Goal: Task Accomplishment & Management: Complete application form

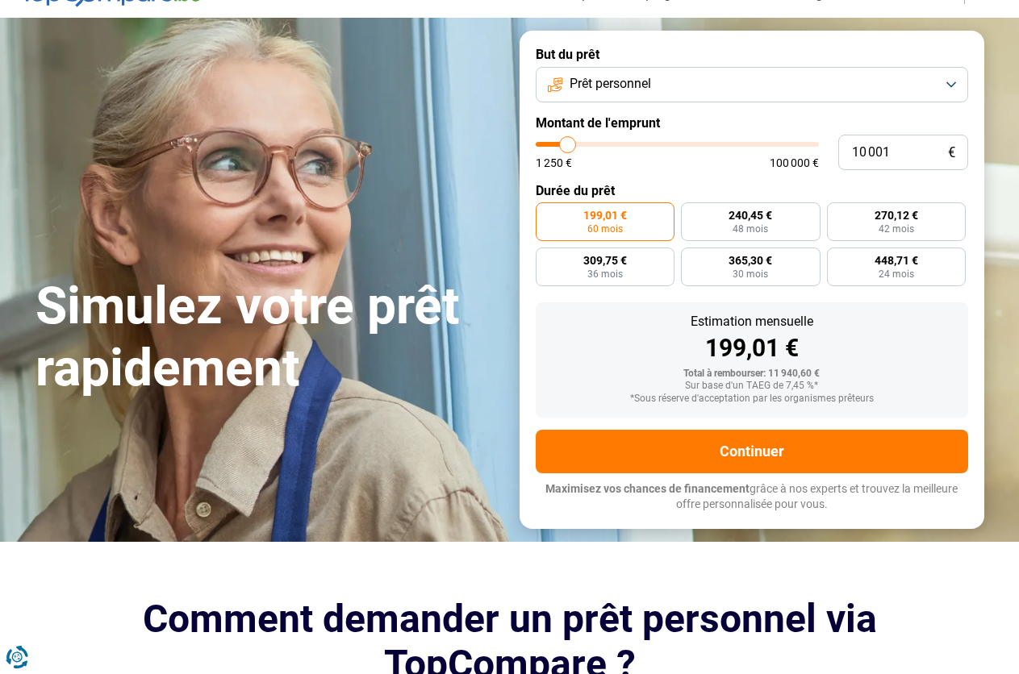
click at [569, 142] on input "range" at bounding box center [677, 144] width 283 height 5
type input "10000"
radio input "true"
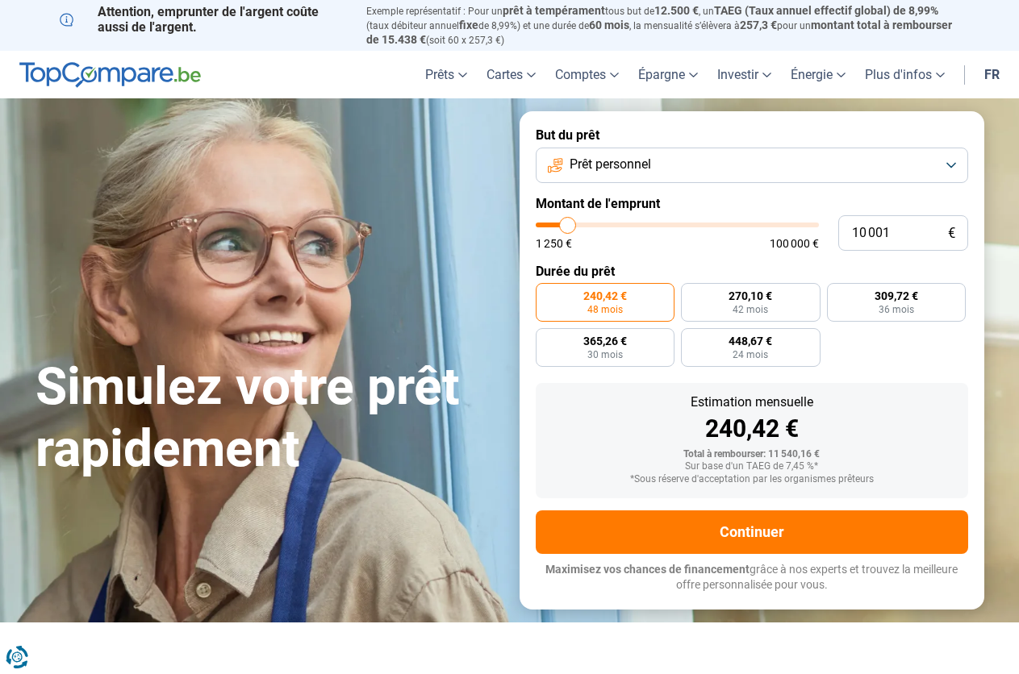
type input "42 250"
type input "42250"
click at [654, 226] on input "range" at bounding box center [677, 225] width 283 height 5
radio input "false"
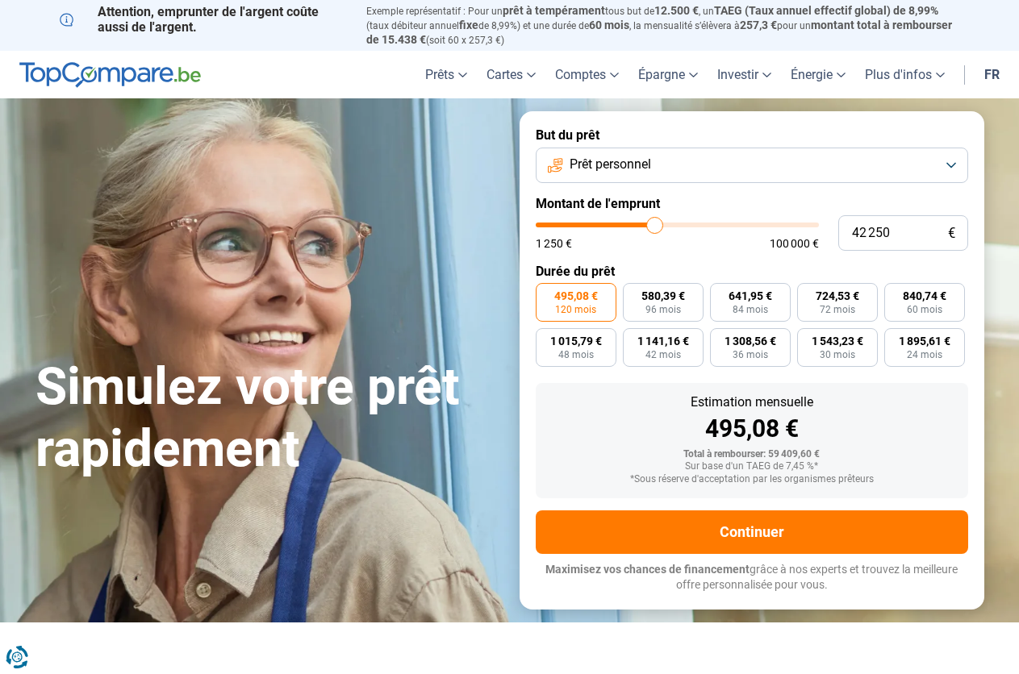
click at [654, 226] on input "range" at bounding box center [677, 225] width 283 height 5
type input "81 750"
type input "81750"
type input "82 000"
type input "82000"
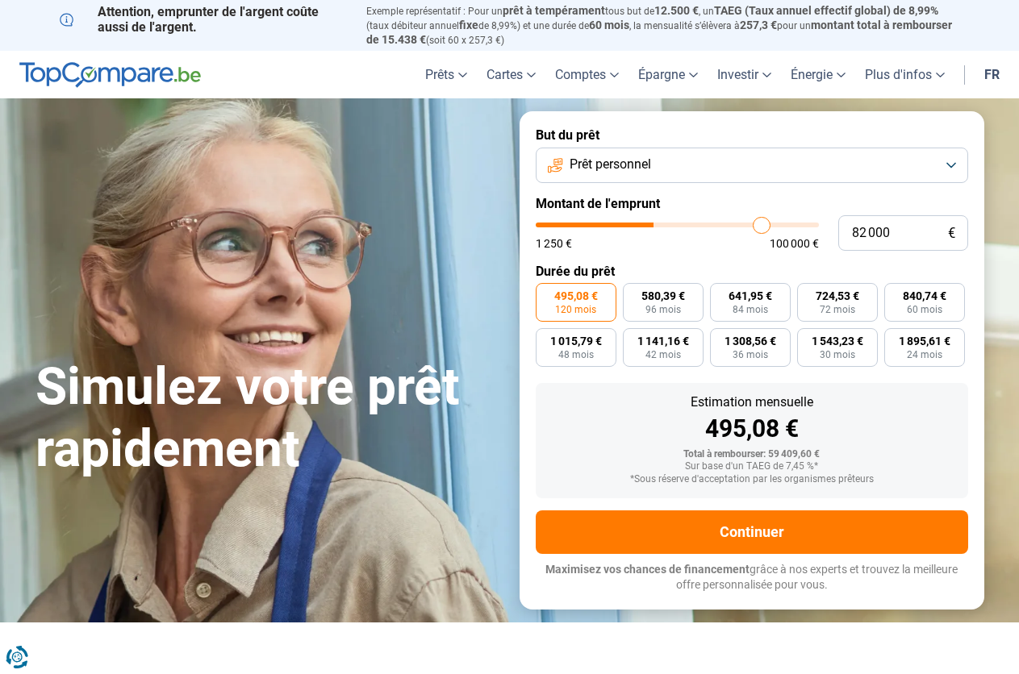
click at [761, 223] on input "range" at bounding box center [677, 225] width 283 height 5
click at [684, 203] on label "Montant de l'emprunt" at bounding box center [752, 203] width 432 height 15
click at [693, 183] on form "But du prêt Prêt personnel Montant de l'emprunt 82 000 € 1 250 € 100 000 € Duré…" at bounding box center [751, 360] width 465 height 498
click at [700, 156] on button "Prêt personnel" at bounding box center [752, 165] width 432 height 35
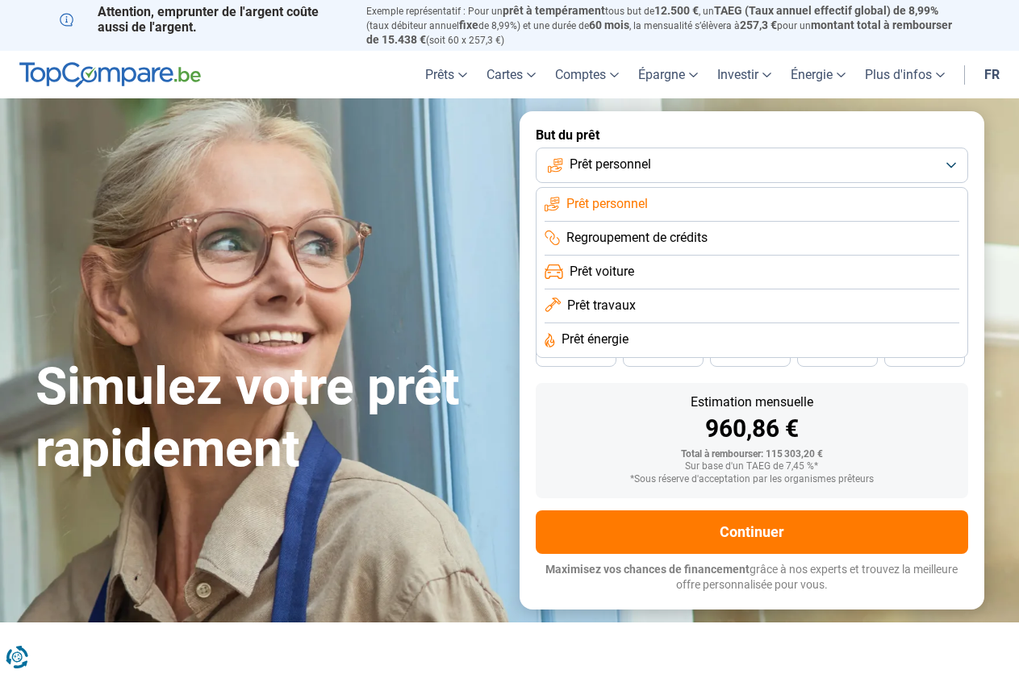
click at [667, 198] on li "Prêt personnel" at bounding box center [751, 205] width 415 height 34
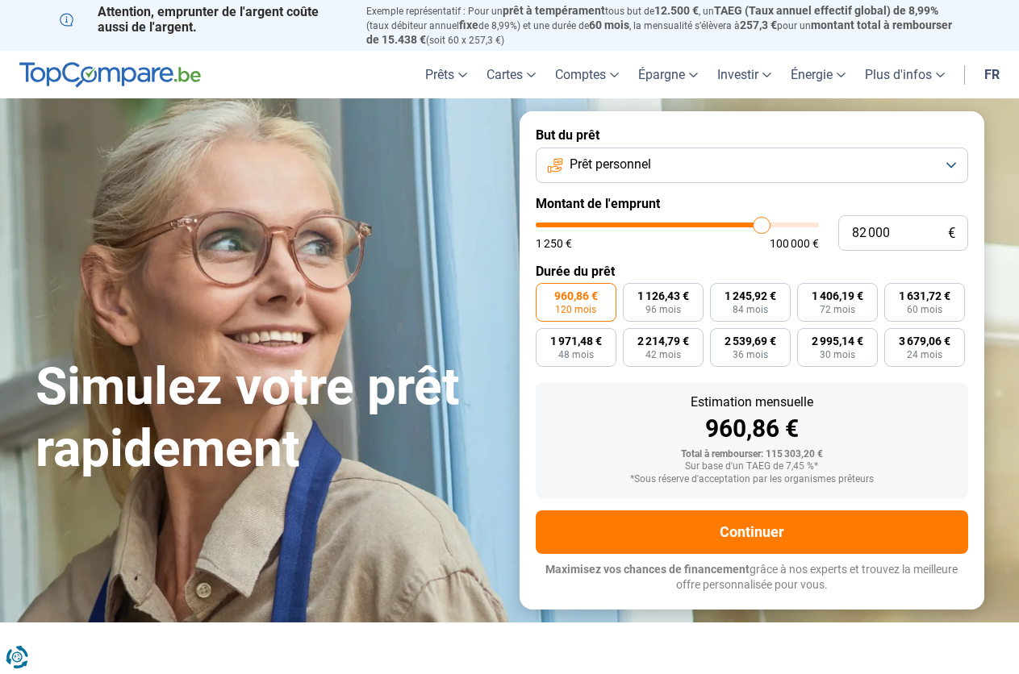
type input "33 000"
type input "33000"
click at [629, 223] on input "range" at bounding box center [677, 225] width 283 height 5
type input "24 000"
type input "24000"
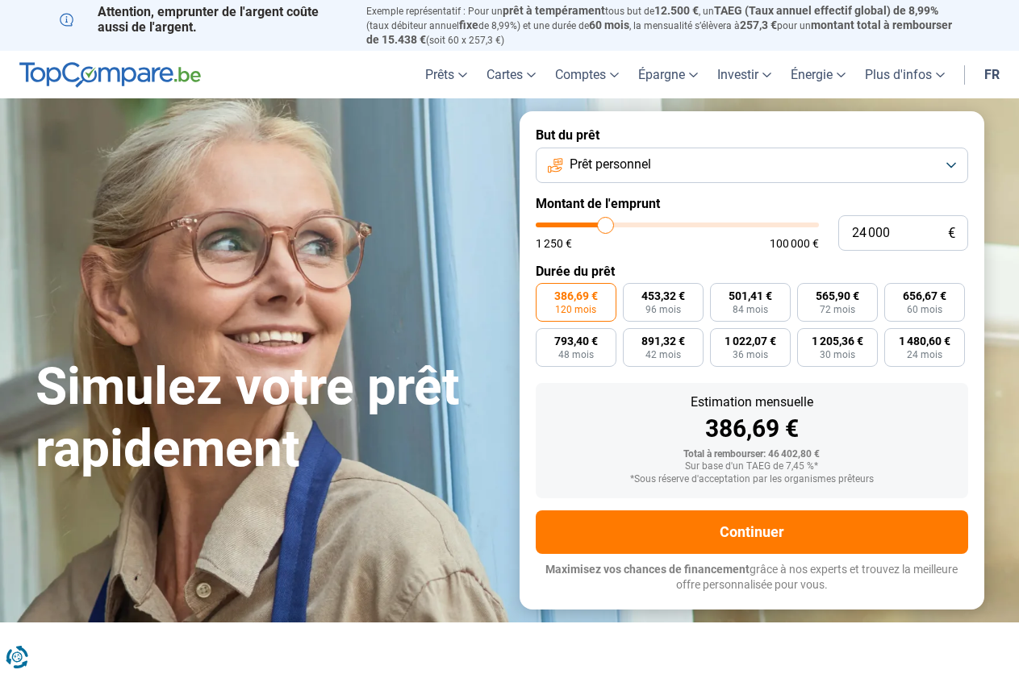
click at [605, 223] on input "range" at bounding box center [677, 225] width 283 height 5
type input "13 500"
type input "13500"
click at [577, 223] on input "range" at bounding box center [677, 225] width 283 height 5
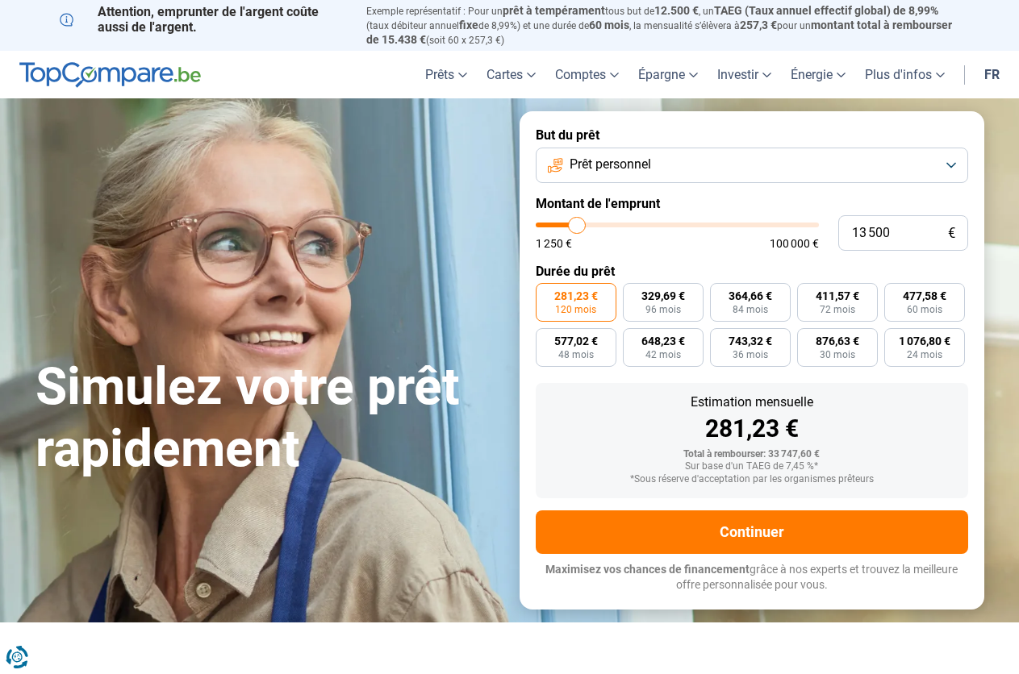
radio input "true"
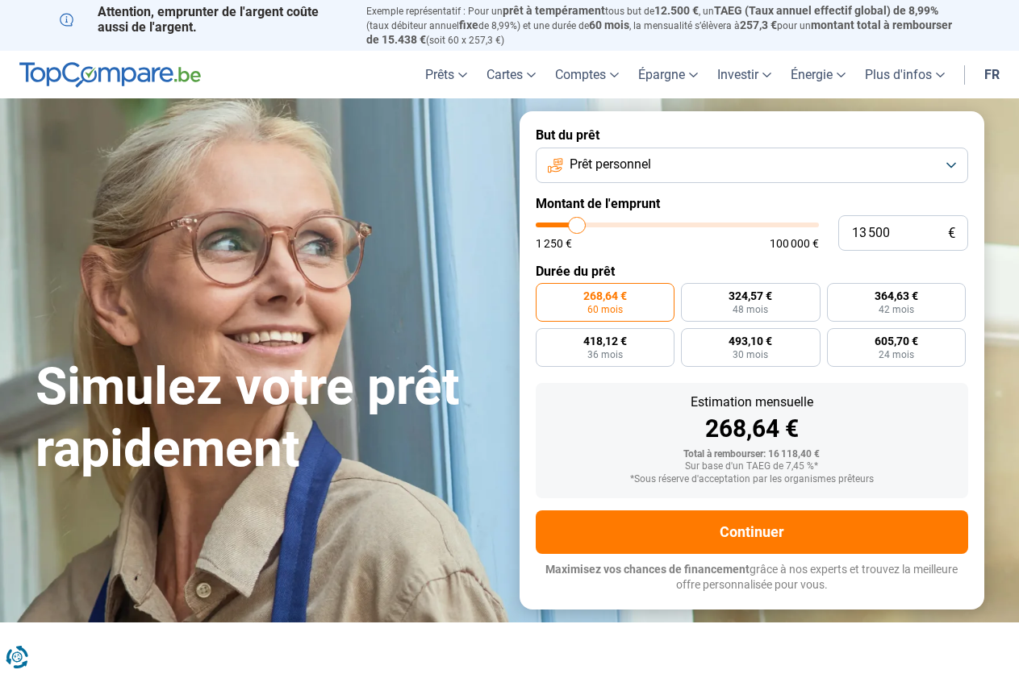
type input "1 250"
type input "1250"
click at [540, 223] on input "range" at bounding box center [677, 225] width 283 height 5
radio input "true"
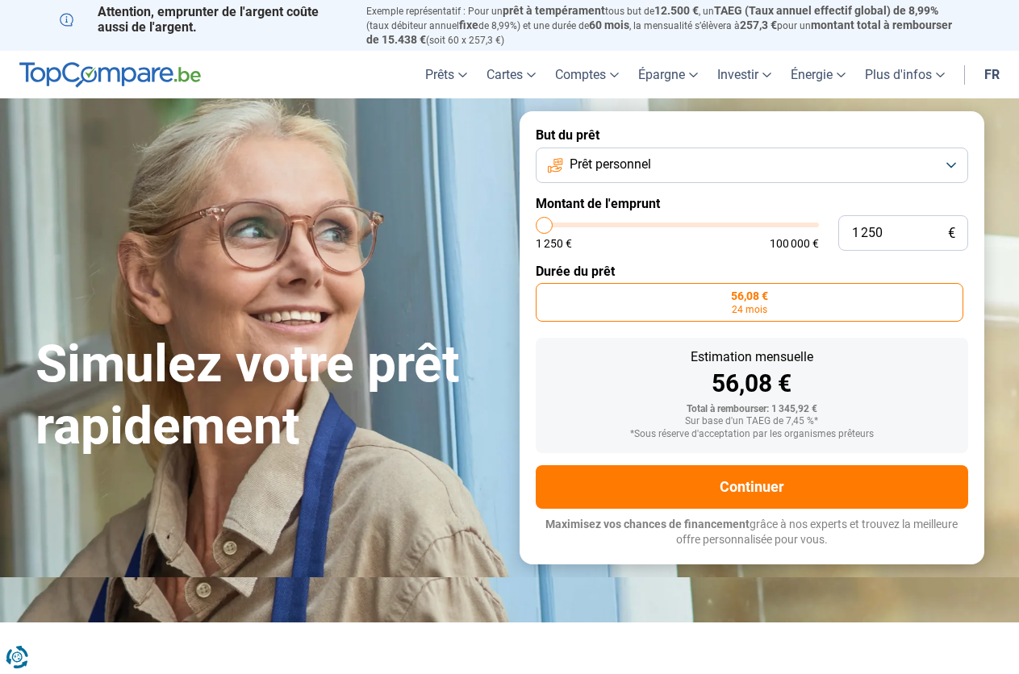
click at [536, 223] on input "range" at bounding box center [677, 225] width 283 height 5
type input "19 250"
type input "19250"
type input "19 500"
type input "19500"
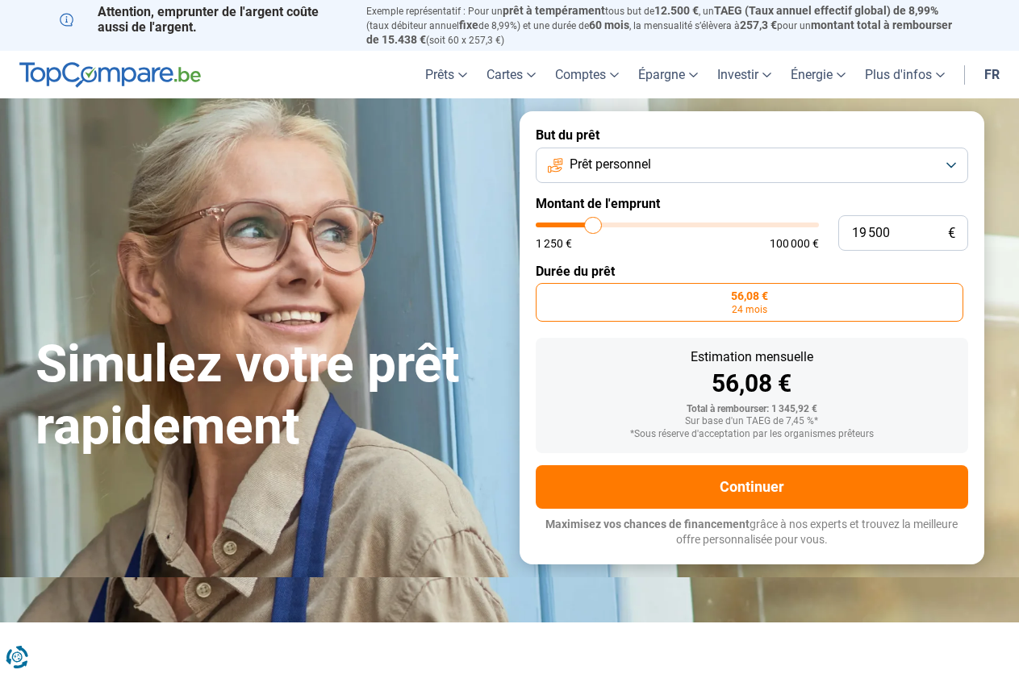
click at [593, 223] on input "range" at bounding box center [677, 225] width 283 height 5
radio input "false"
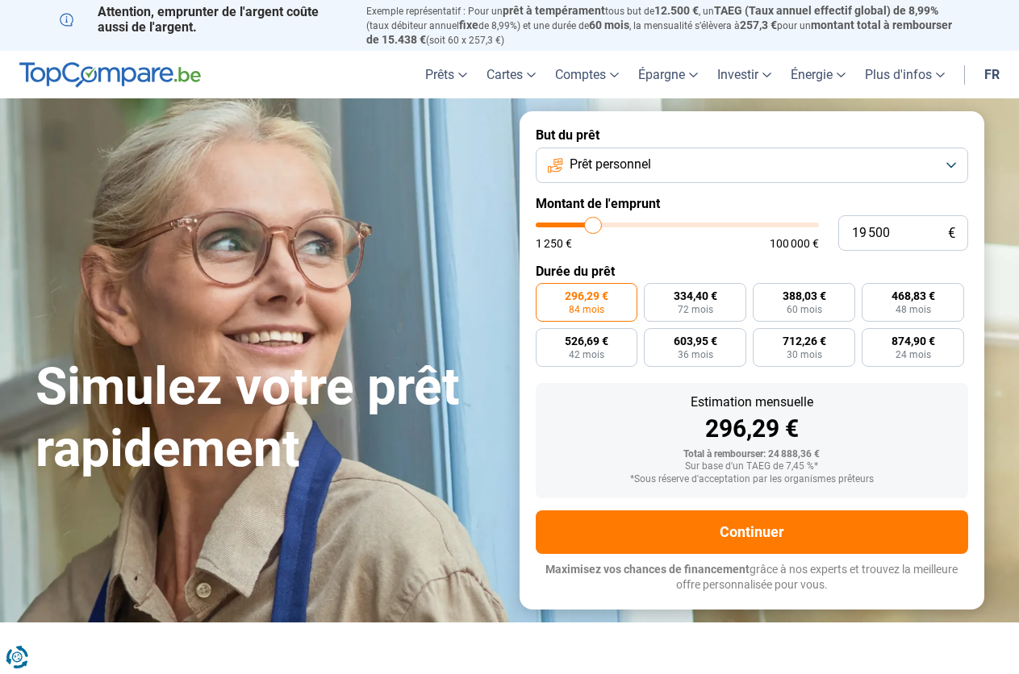
type input "11 750"
type input "11750"
click at [572, 223] on input "range" at bounding box center [677, 225] width 283 height 5
radio input "true"
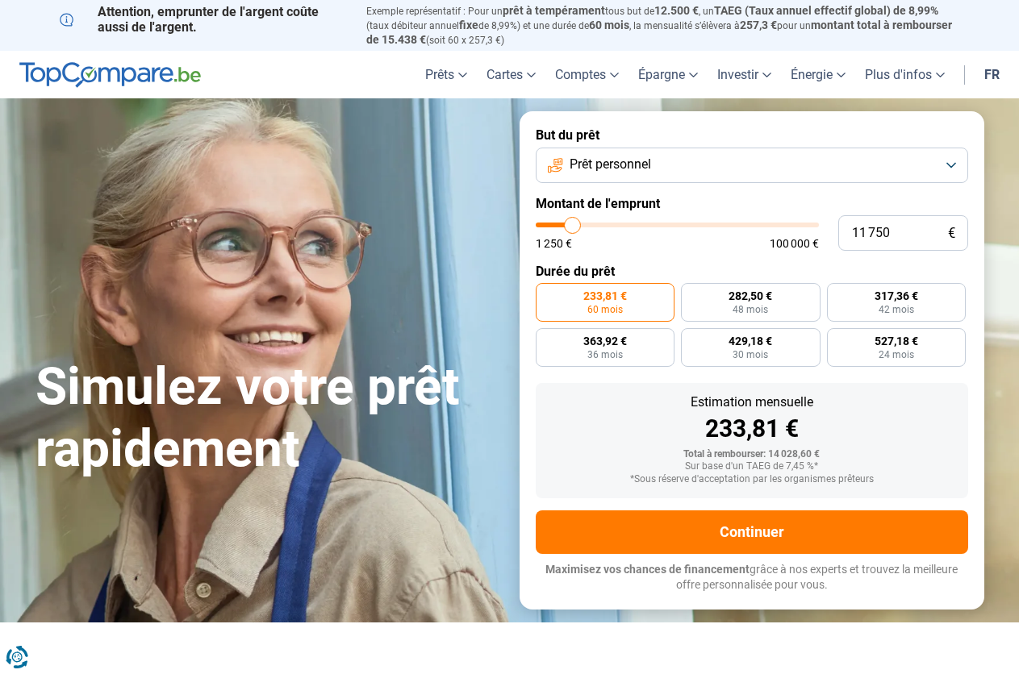
click at [572, 223] on input "range" at bounding box center [677, 225] width 283 height 5
type input "7 500"
type input "7500"
click at [561, 223] on input "range" at bounding box center [677, 225] width 283 height 5
radio input "true"
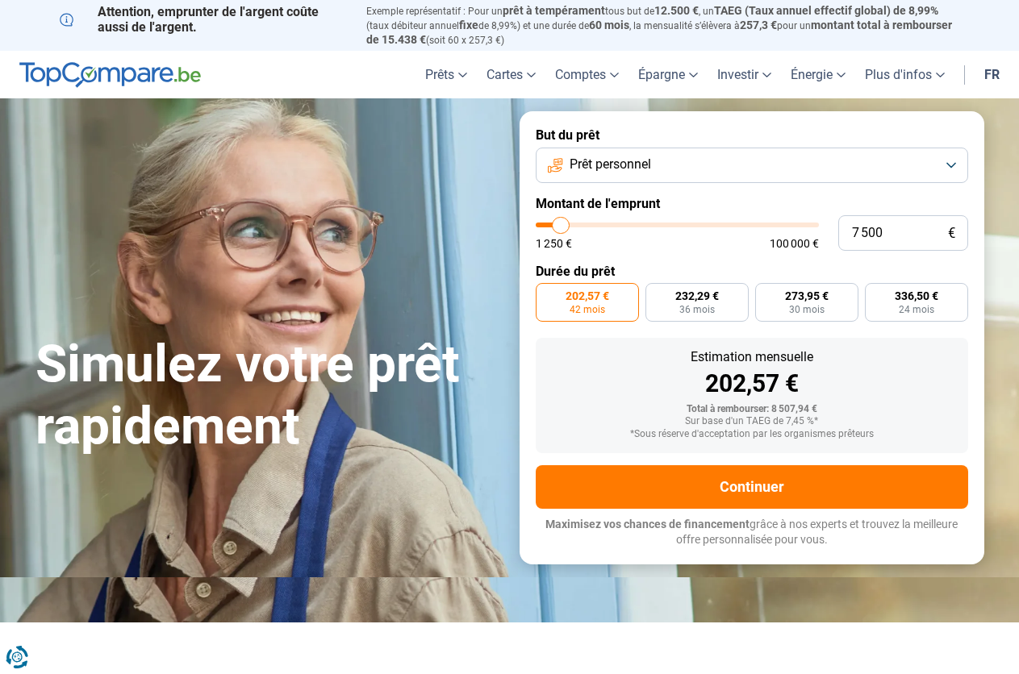
click at [557, 223] on input "range" at bounding box center [677, 225] width 283 height 5
click at [552, 223] on input "range" at bounding box center [677, 225] width 283 height 5
type input "1 750"
type input "1750"
click at [545, 223] on input "range" at bounding box center [677, 225] width 283 height 5
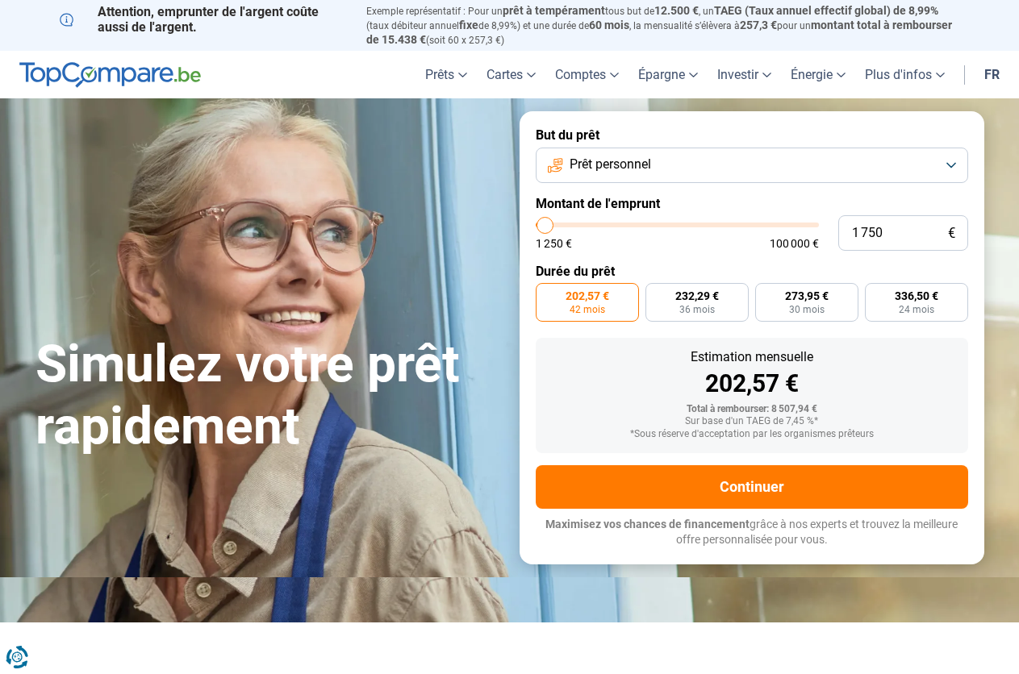
radio input "true"
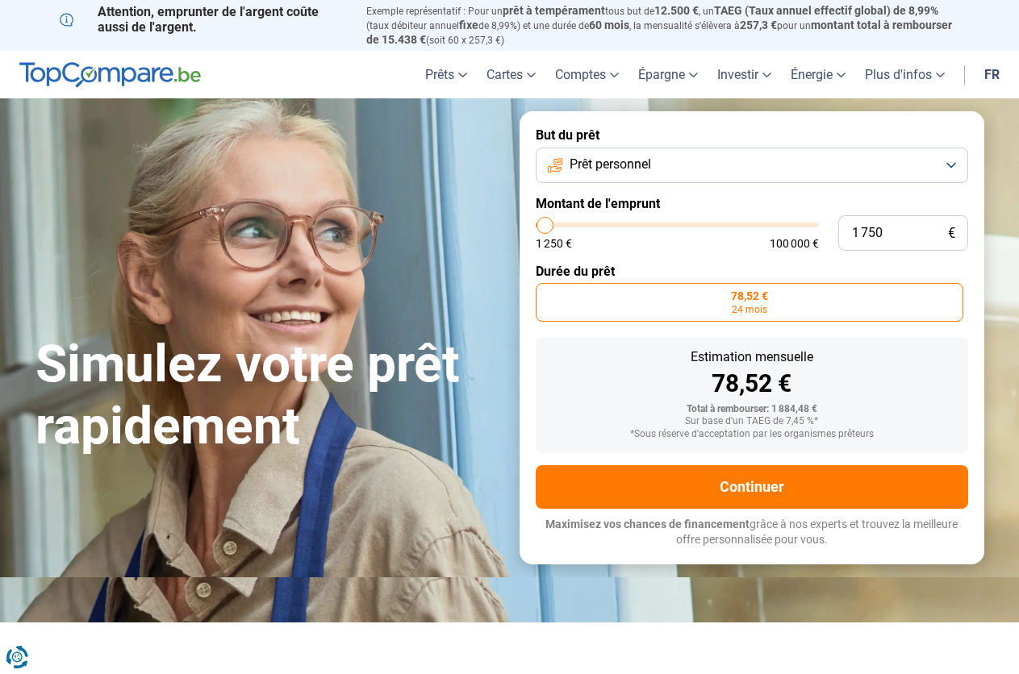
click at [549, 223] on input "range" at bounding box center [677, 225] width 283 height 5
type input "6 000"
type input "6000"
click at [556, 223] on input "range" at bounding box center [677, 225] width 283 height 5
radio input "false"
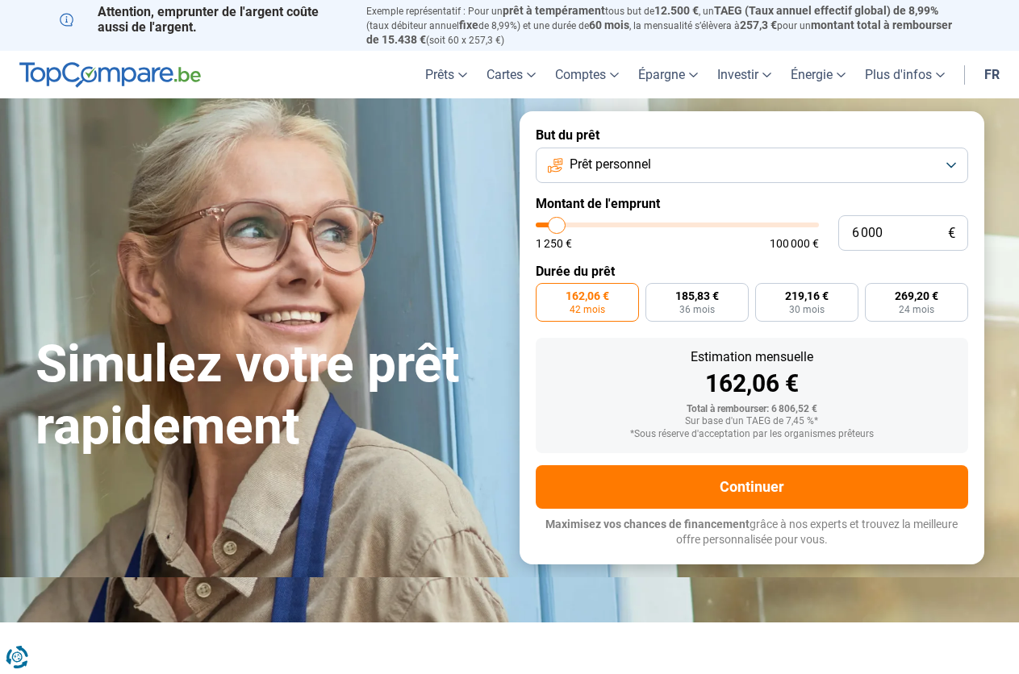
click at [552, 223] on input "range" at bounding box center [677, 225] width 283 height 5
type input "1 250"
type input "1250"
click at [544, 223] on input "range" at bounding box center [677, 225] width 283 height 5
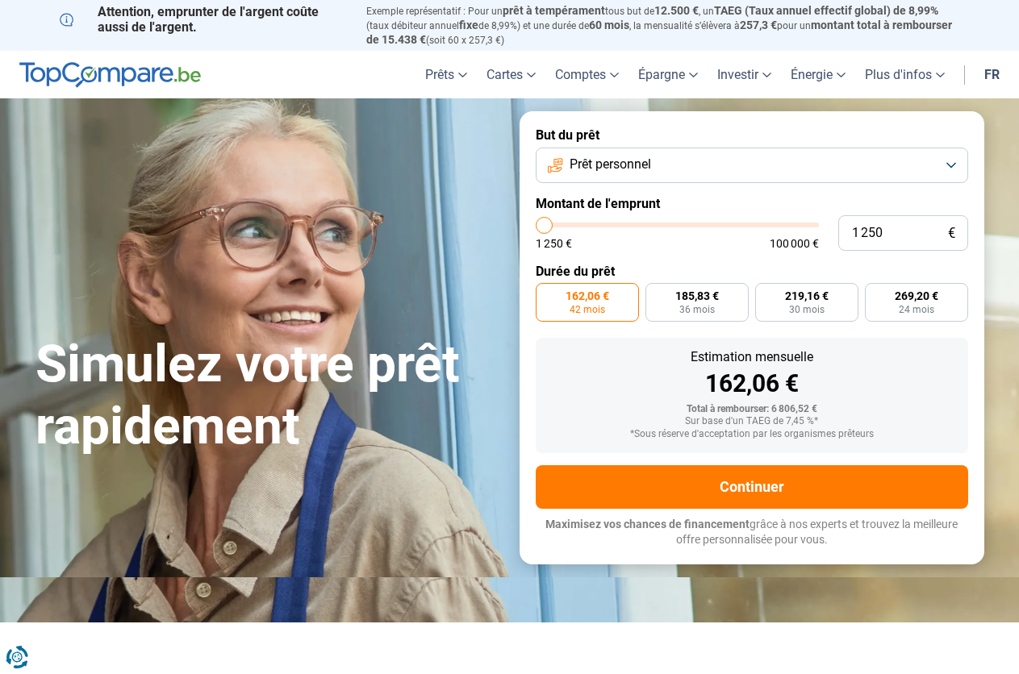
radio input "true"
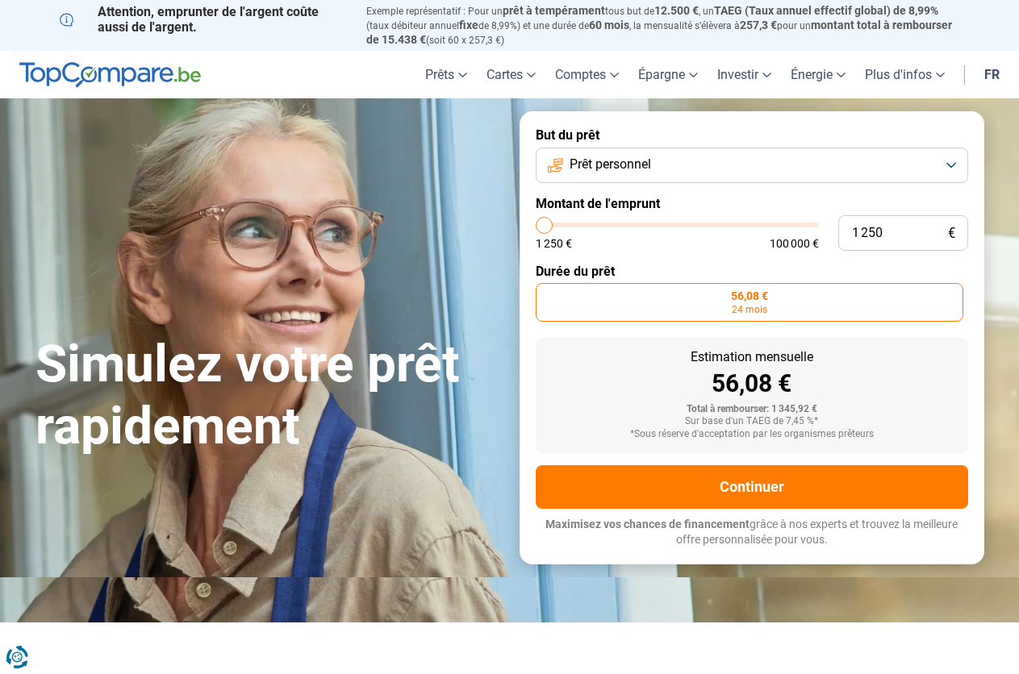
click at [544, 223] on input "range" at bounding box center [677, 225] width 283 height 5
type input "16 000"
type input "16000"
click at [583, 223] on input "range" at bounding box center [677, 225] width 283 height 5
radio input "false"
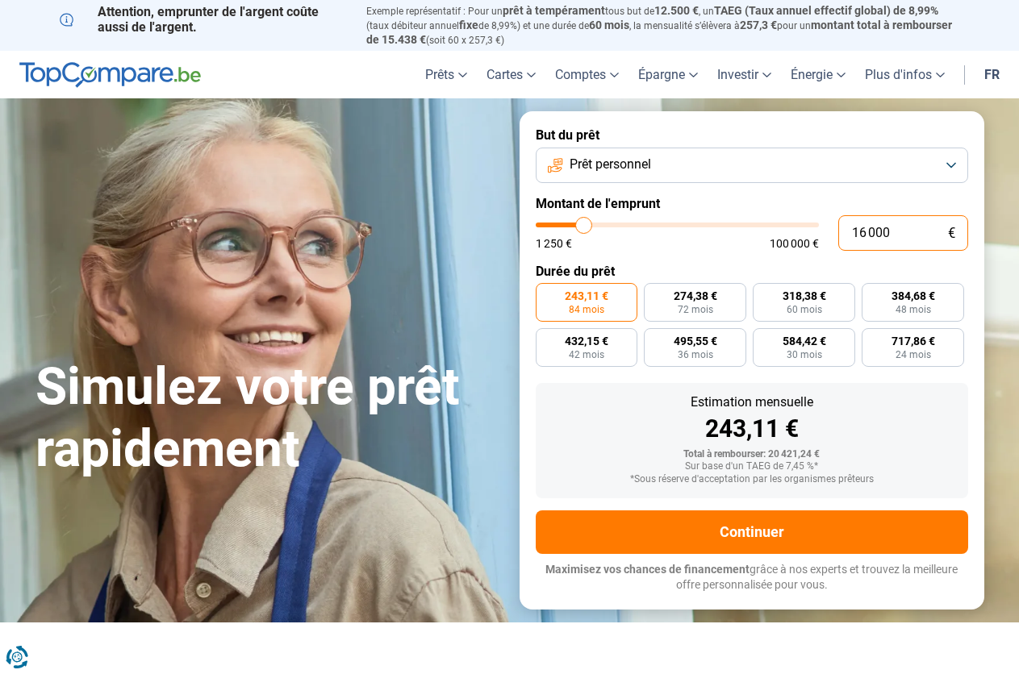
click at [902, 220] on input "16 000" at bounding box center [903, 232] width 130 height 35
type input "1 600"
type input "1500"
type input "160"
type input "1250"
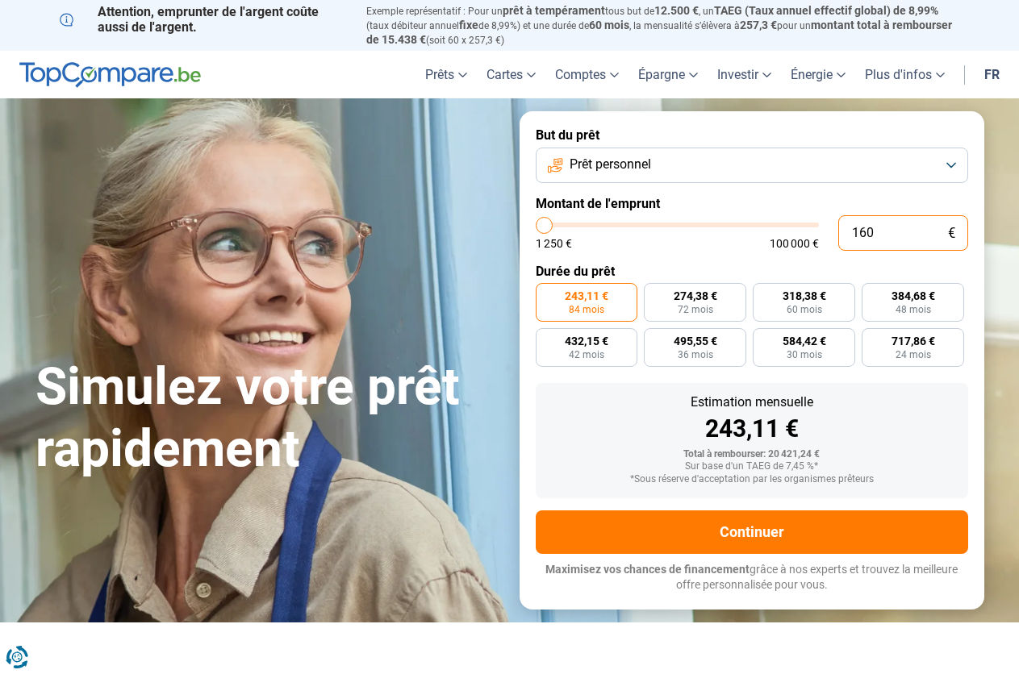
type input "16"
type input "1250"
type input "1"
type input "1250"
type input "1 250"
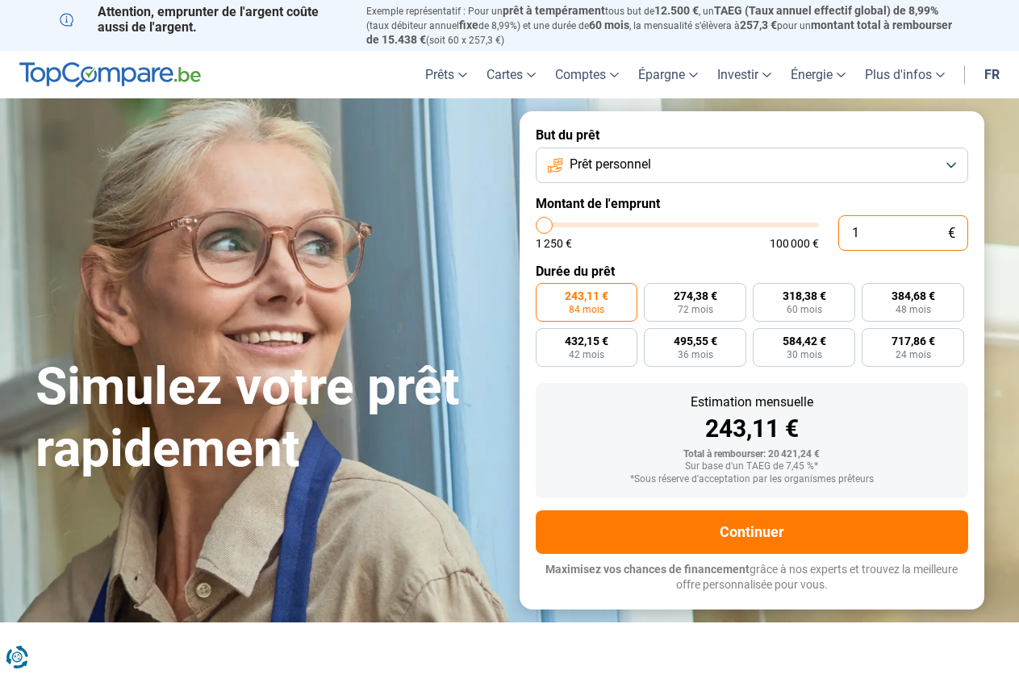
type input "1250"
radio input "true"
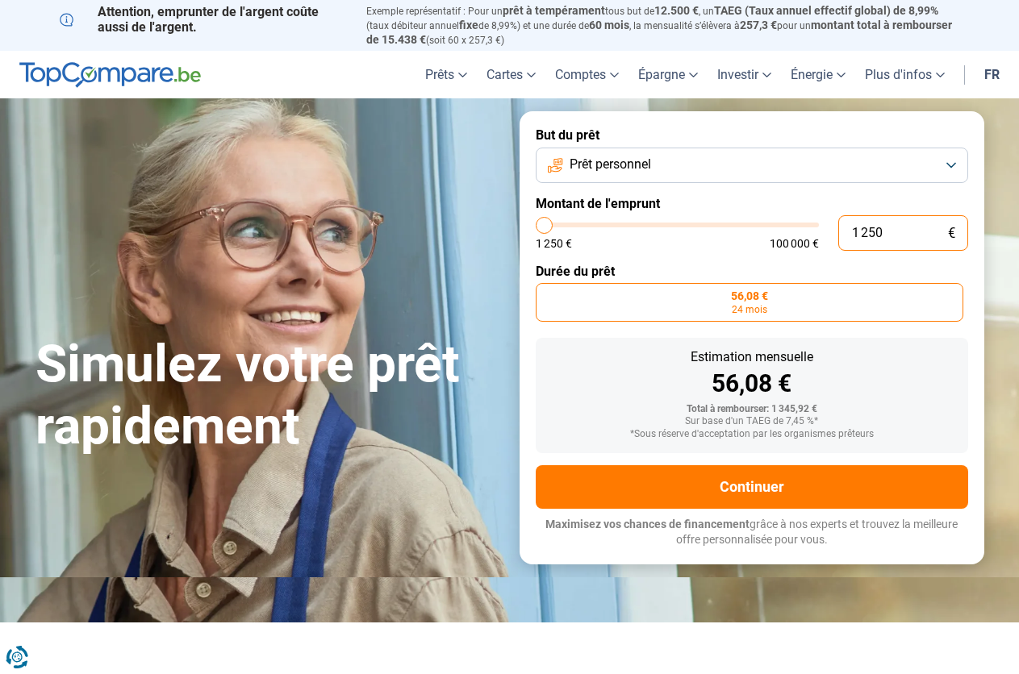
type input "125"
type input "1250"
type input "12"
type input "1250"
type input "1"
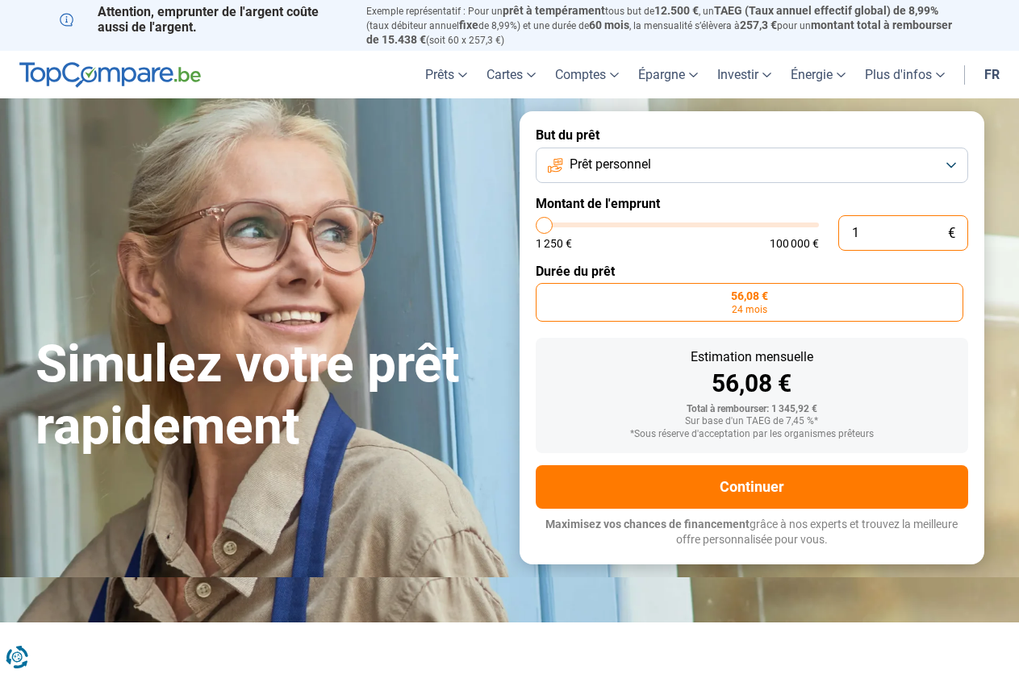
type input "1250"
type input "0"
type input "1250"
type input "1 250"
type input "1250"
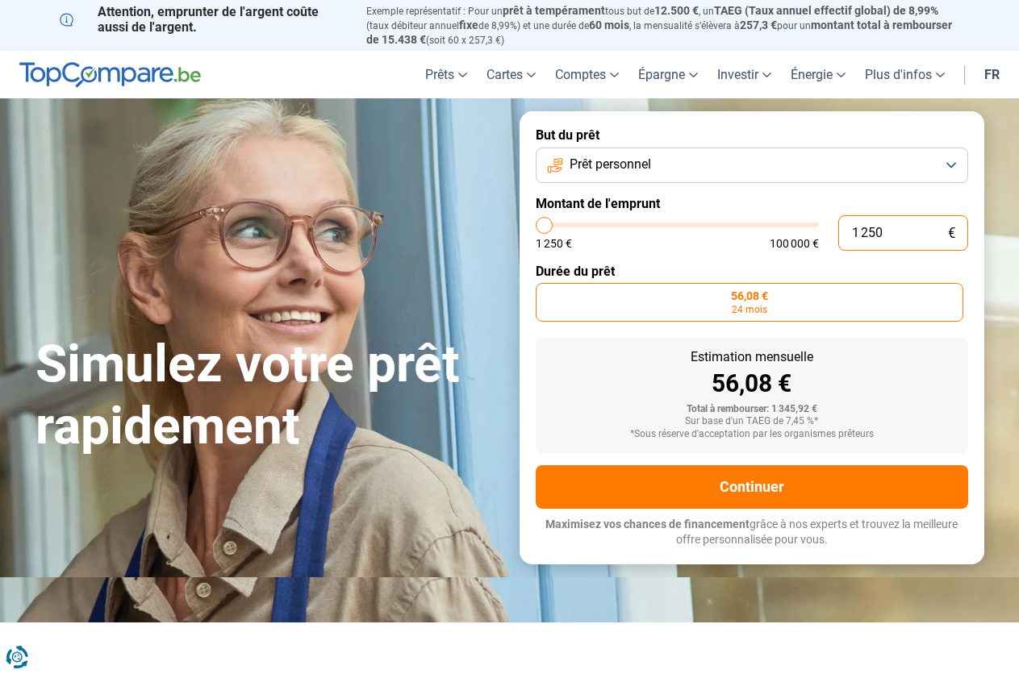
type input "12 502"
type input "12500"
type input "125 020"
type input "100000"
type input "100 000"
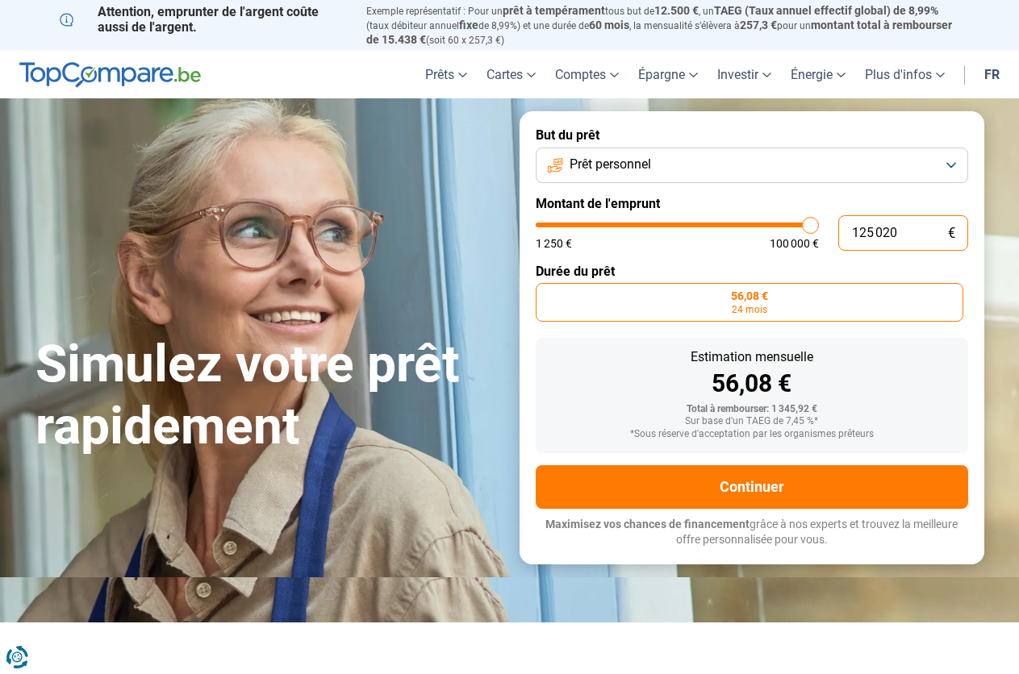
type input "100000"
radio input "false"
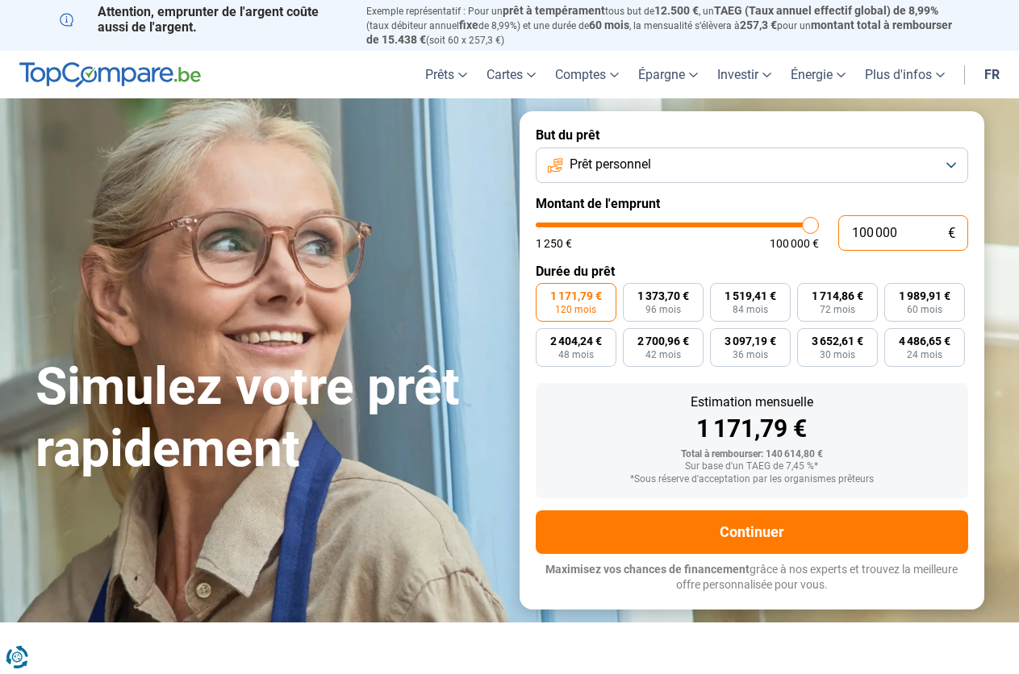
type input "10 000"
type input "10000"
type input "1 000"
type input "1250"
type input "100"
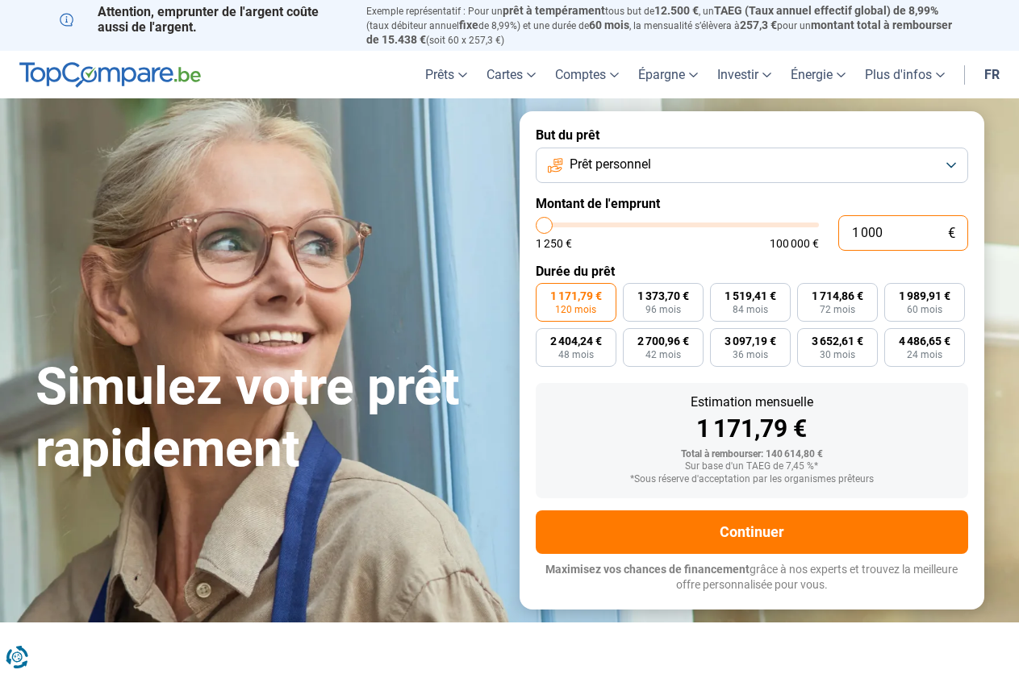
type input "1250"
type input "10"
type input "1250"
type input "1"
type input "1250"
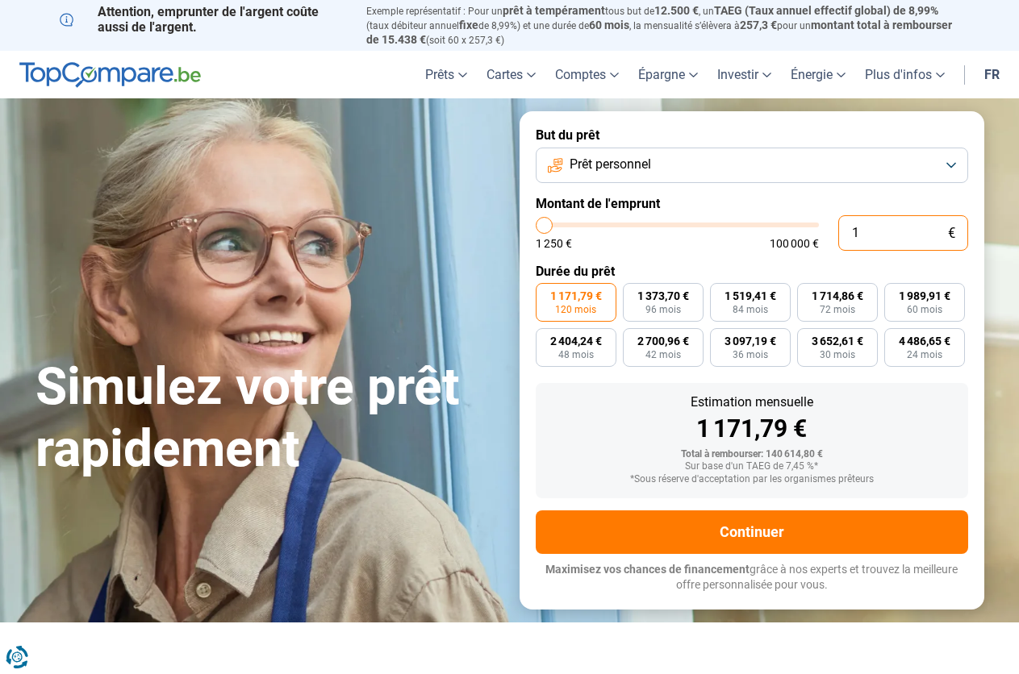
type input "0"
type input "1250"
type input "1 250"
type input "1250"
radio input "true"
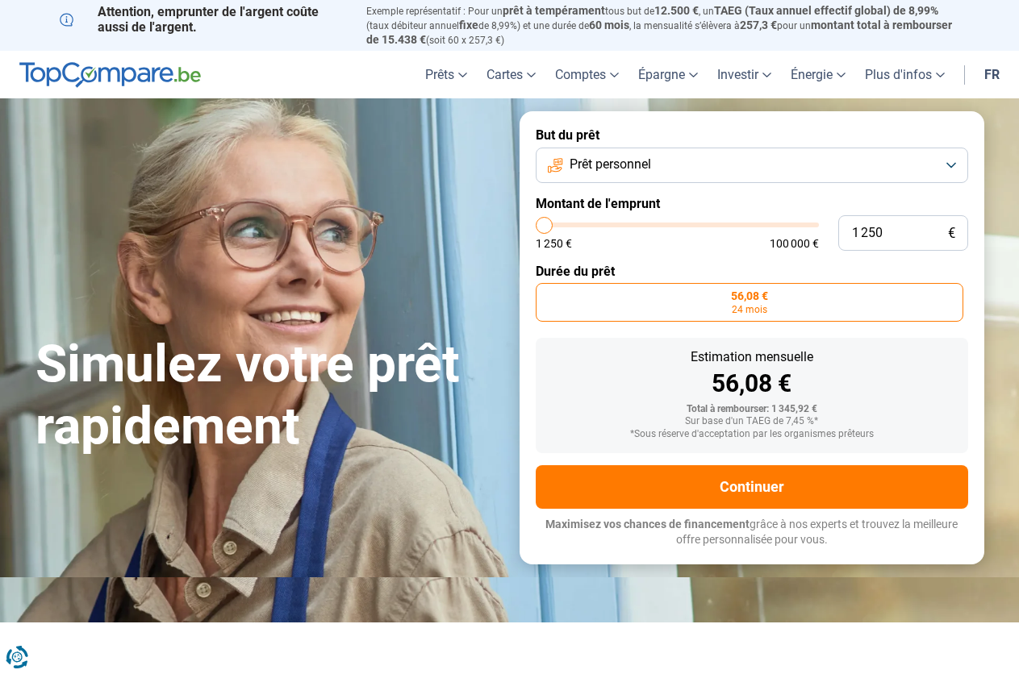
click at [622, 238] on div "1 250 € 100 000 €" at bounding box center [677, 243] width 283 height 11
click at [627, 244] on div "1 250 € 100 000 €" at bounding box center [677, 243] width 283 height 11
click at [610, 243] on div "1 250 € 100 000 €" at bounding box center [677, 243] width 283 height 11
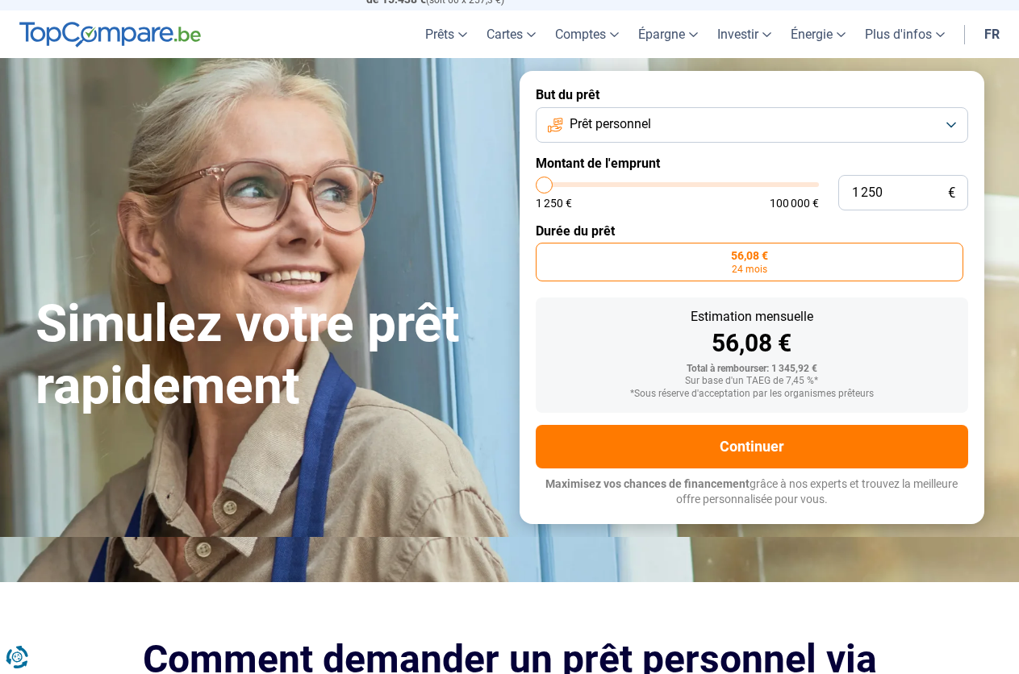
scroll to position [81, 0]
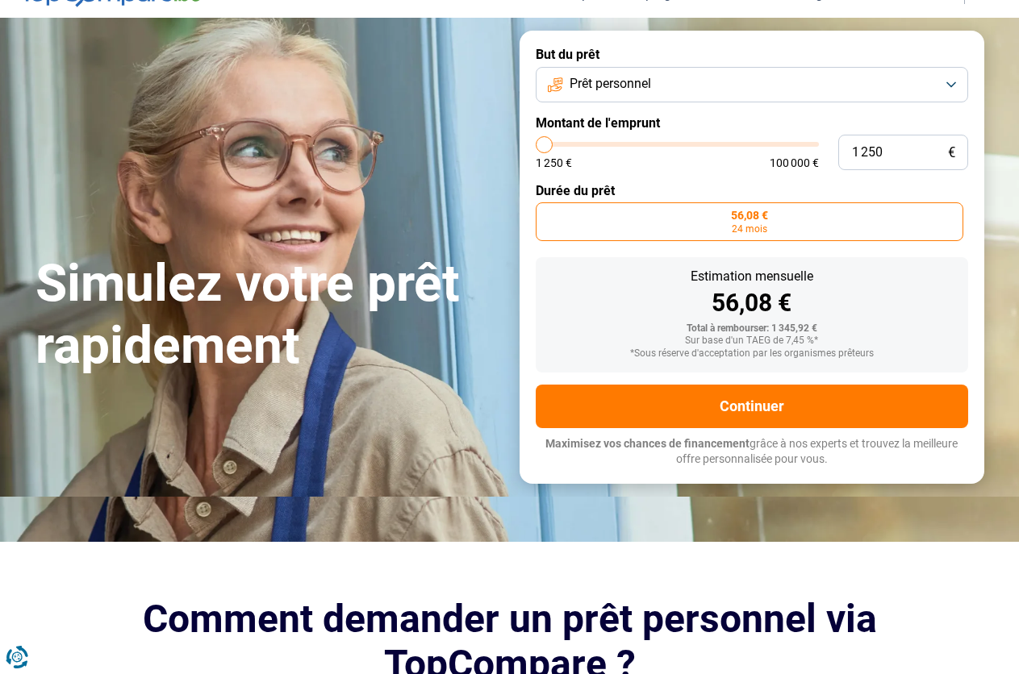
click at [594, 160] on div "1 250 € 100 000 €" at bounding box center [677, 162] width 283 height 11
type input "5 500"
type input "5500"
click at [555, 142] on input "range" at bounding box center [677, 144] width 283 height 5
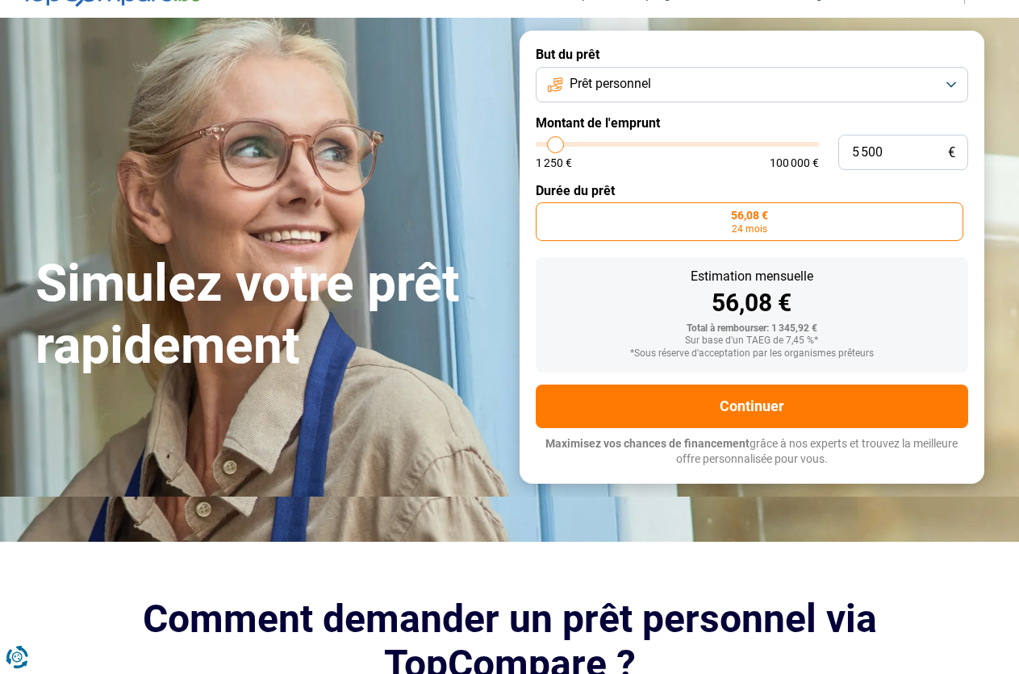
radio input "false"
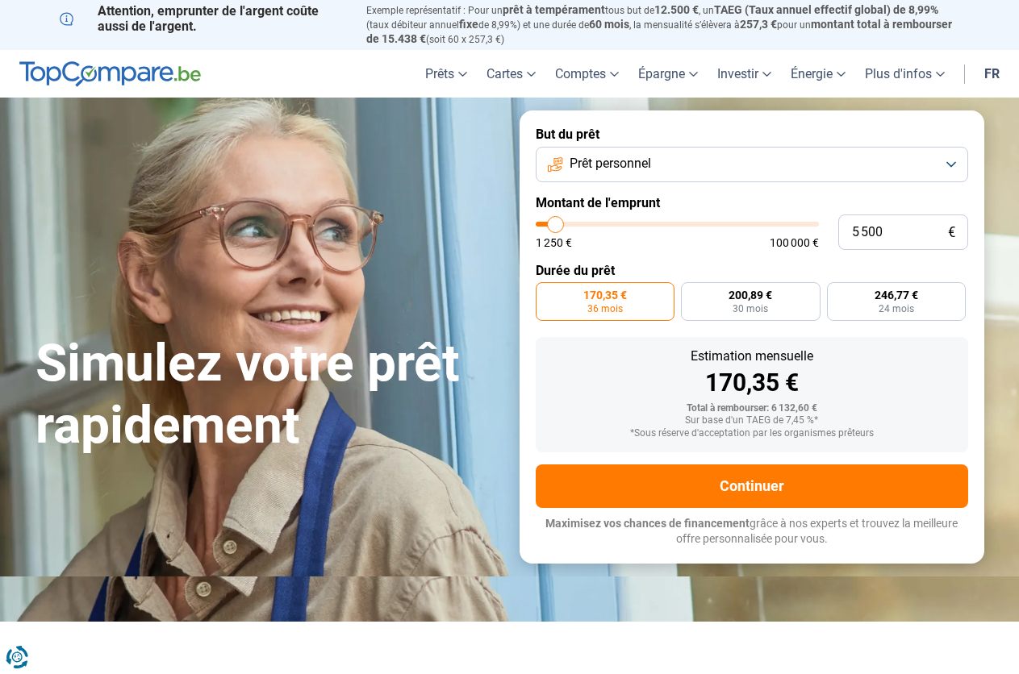
scroll to position [0, 0]
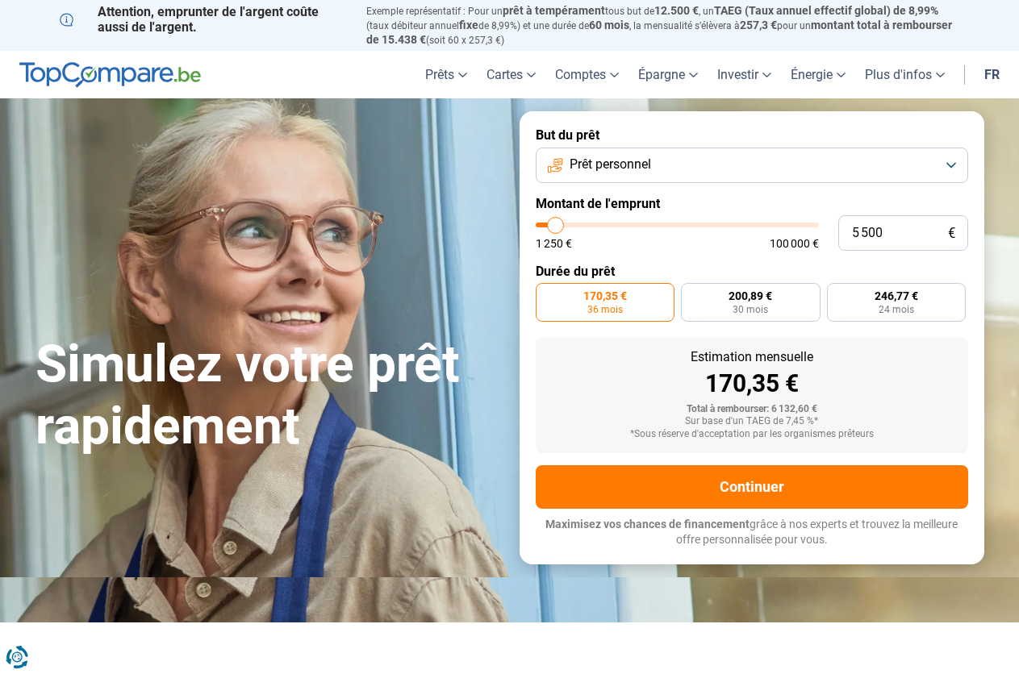
type input "16 000"
type input "16000"
click at [583, 224] on input "range" at bounding box center [677, 225] width 283 height 5
radio input "false"
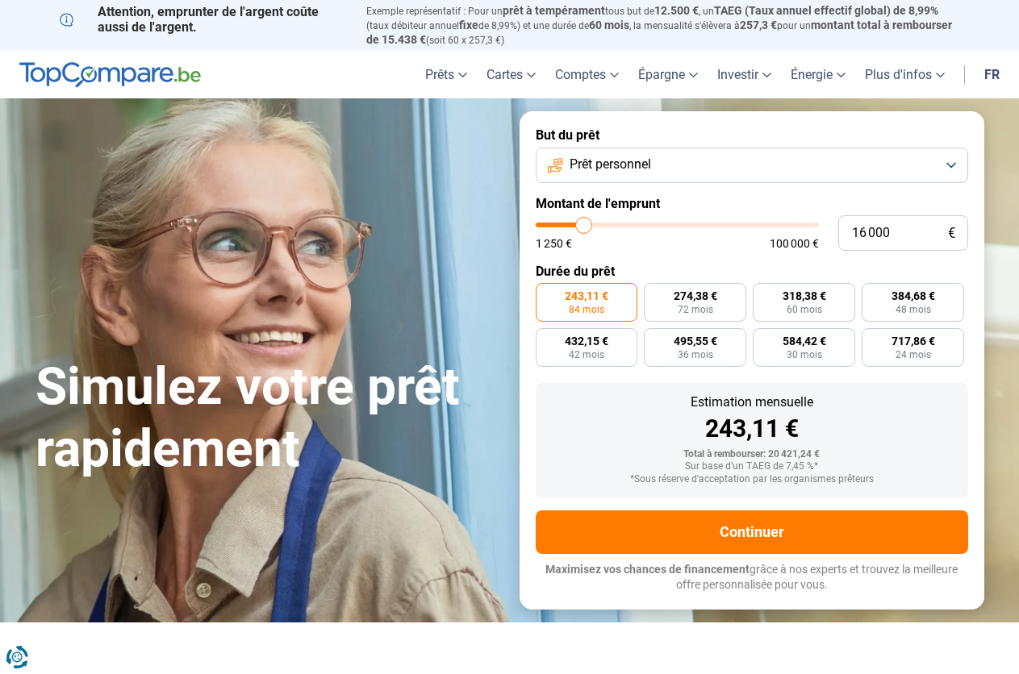
type input "10 750"
type input "10750"
click at [569, 223] on input "range" at bounding box center [677, 225] width 283 height 5
radio input "true"
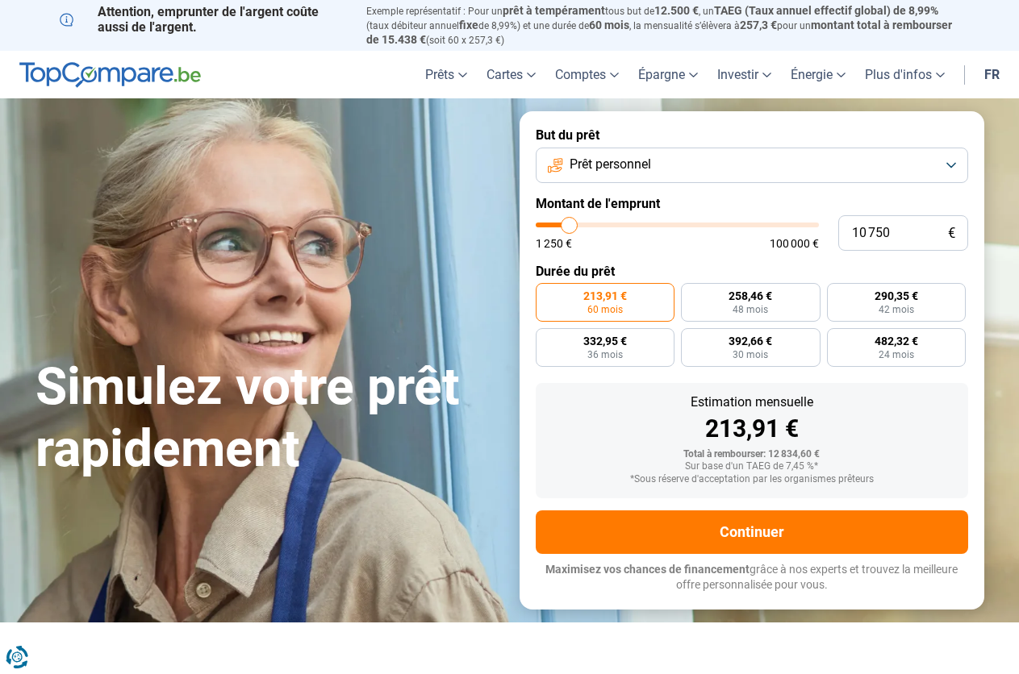
click at [564, 223] on input "range" at bounding box center [677, 225] width 283 height 5
type input "6 000"
type input "6000"
click at [556, 223] on input "range" at bounding box center [677, 225] width 283 height 5
radio input "true"
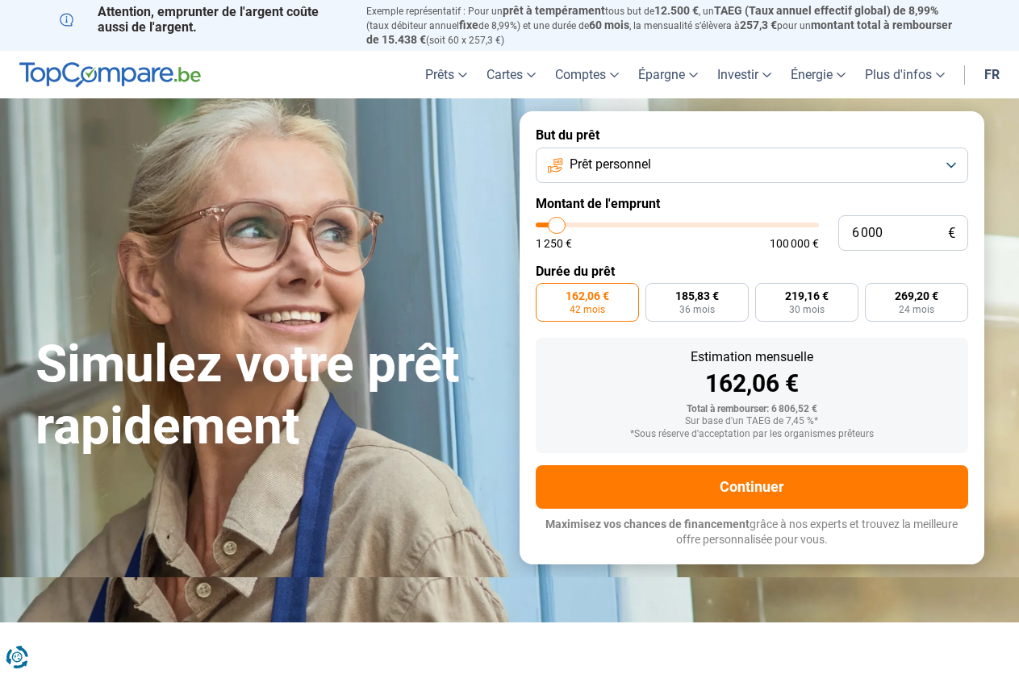
type input "1 250"
type input "1250"
click at [539, 223] on input "range" at bounding box center [677, 225] width 283 height 5
radio input "true"
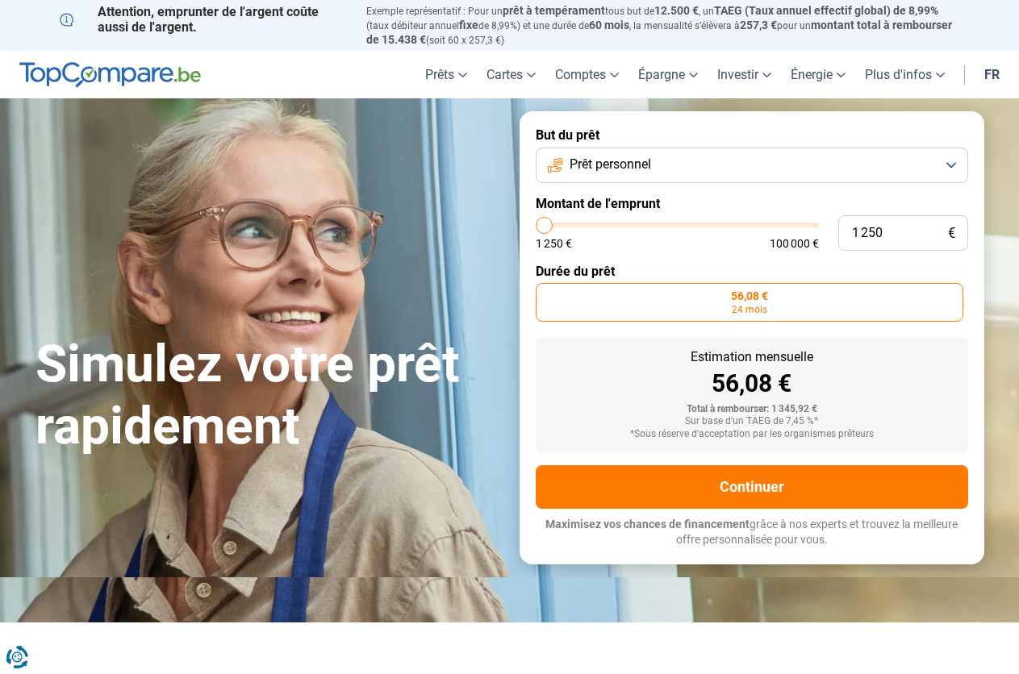
scroll to position [81, 0]
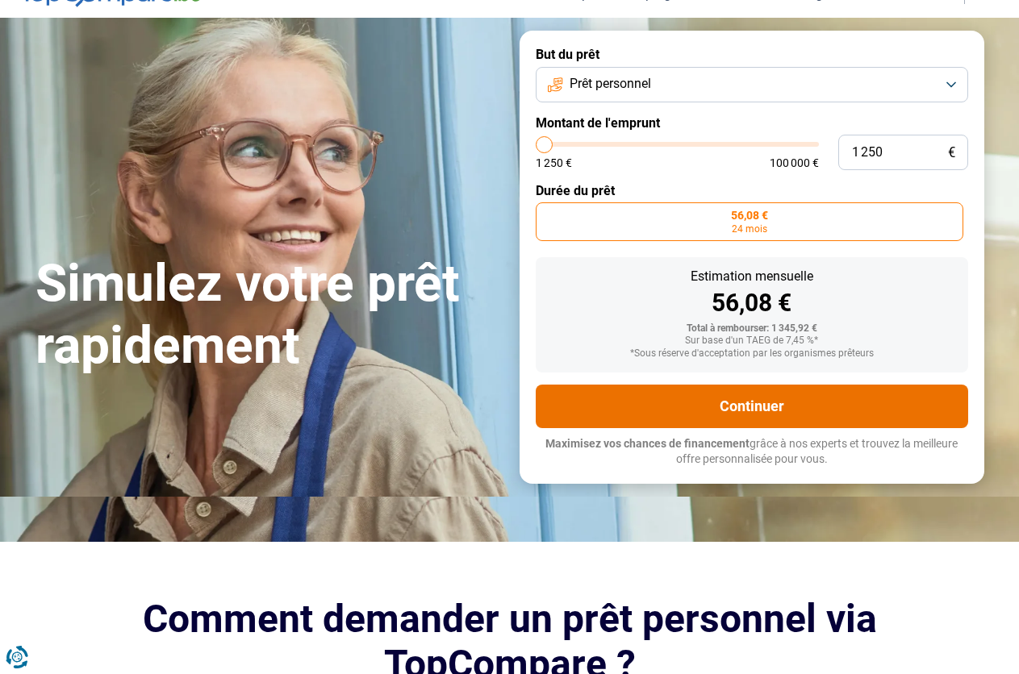
click at [699, 398] on button "Continuer" at bounding box center [752, 407] width 432 height 44
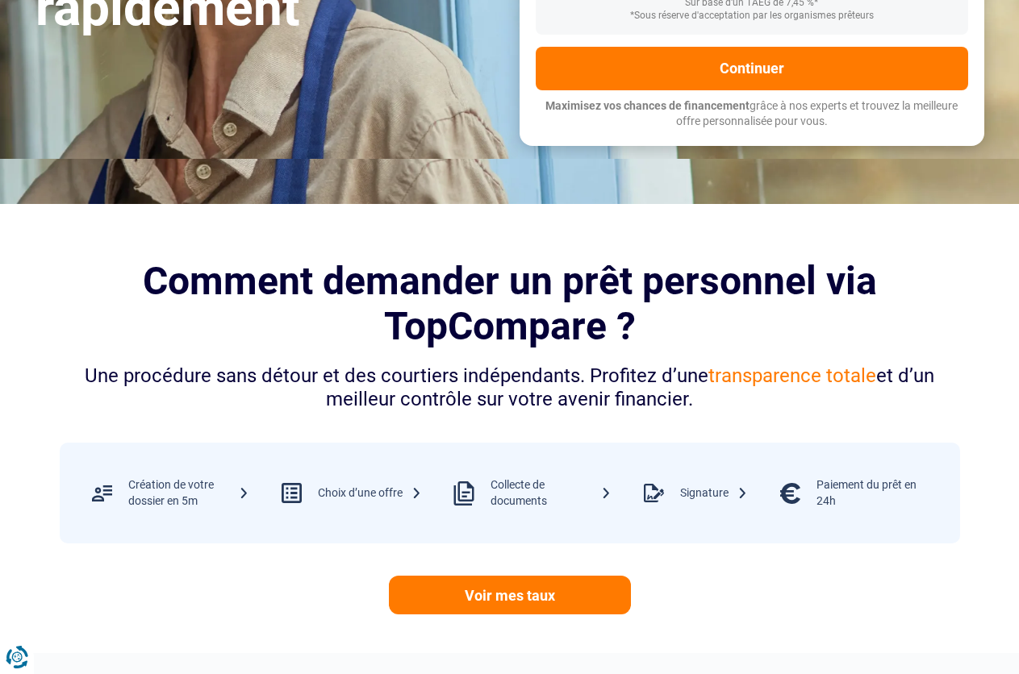
scroll to position [0, 0]
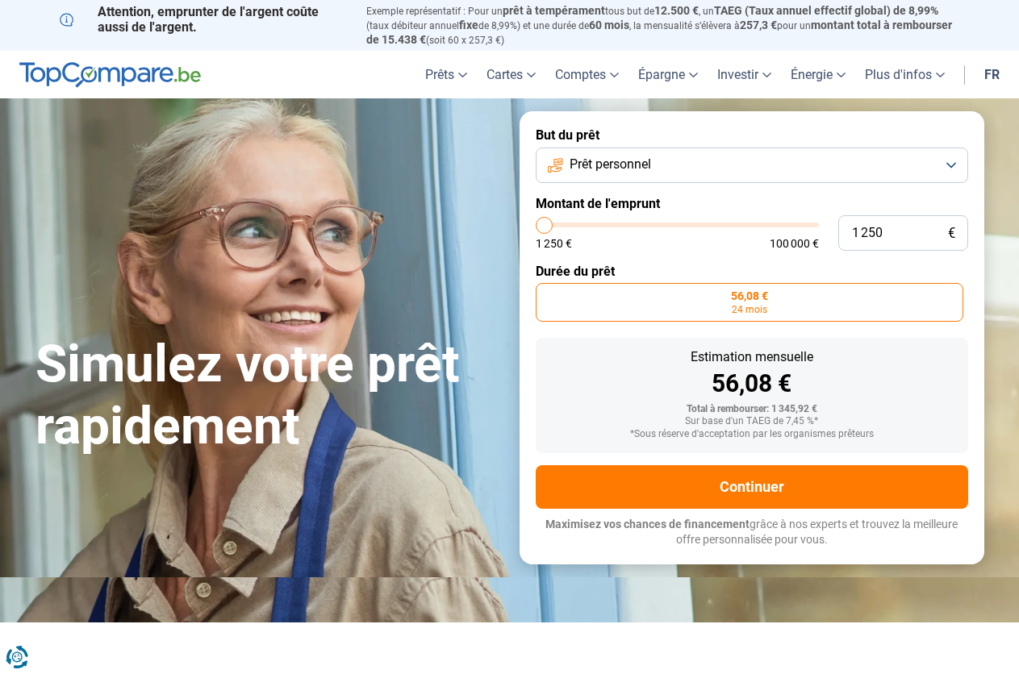
click at [540, 223] on input "range" at bounding box center [677, 225] width 283 height 5
type input "4 500"
type input "4500"
click at [552, 223] on input "range" at bounding box center [677, 225] width 283 height 5
radio input "false"
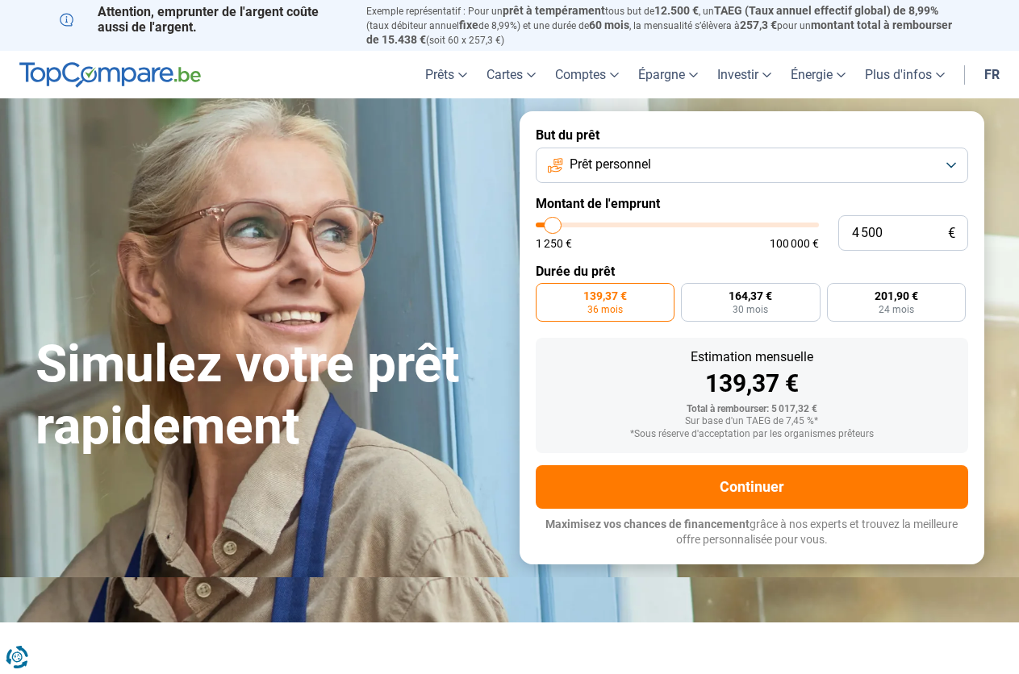
type input "1 250"
type input "1250"
click at [537, 223] on input "range" at bounding box center [677, 225] width 283 height 5
radio input "true"
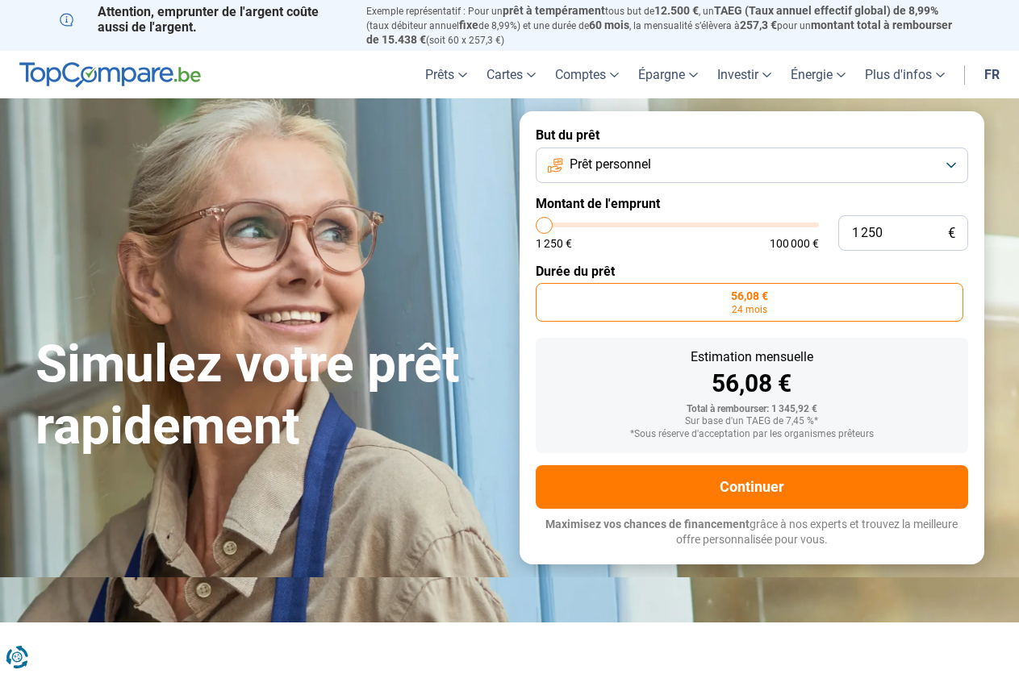
click at [542, 223] on input "range" at bounding box center [677, 225] width 283 height 5
click at [540, 223] on input "range" at bounding box center [677, 225] width 283 height 5
click at [543, 226] on input "range" at bounding box center [677, 225] width 283 height 5
type input "5 500"
type input "5500"
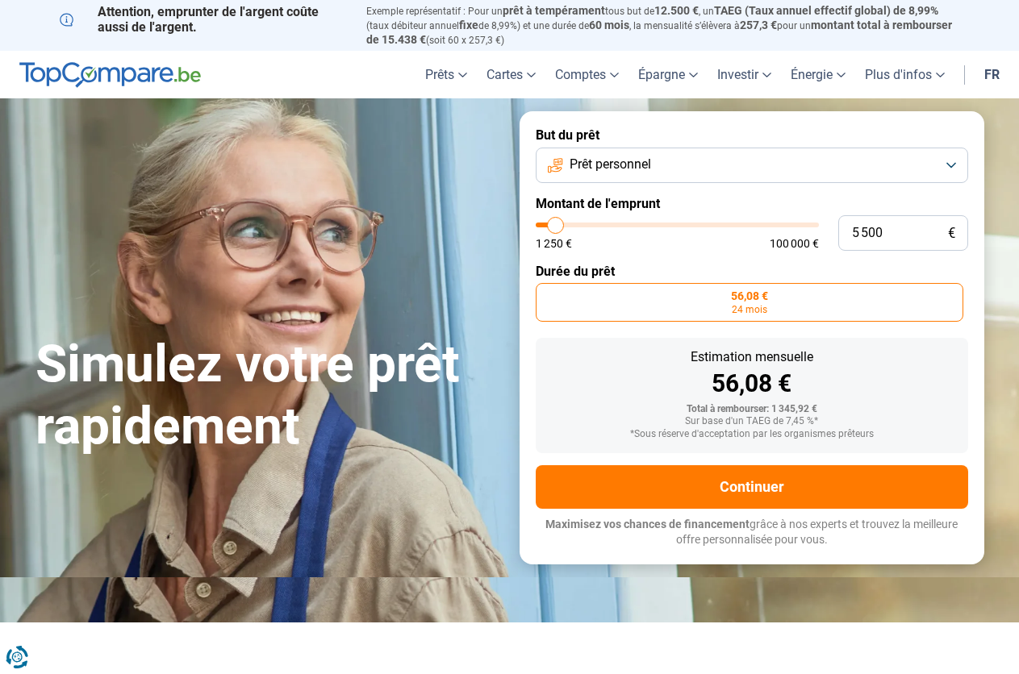
click at [555, 223] on input "range" at bounding box center [677, 225] width 283 height 5
radio input "false"
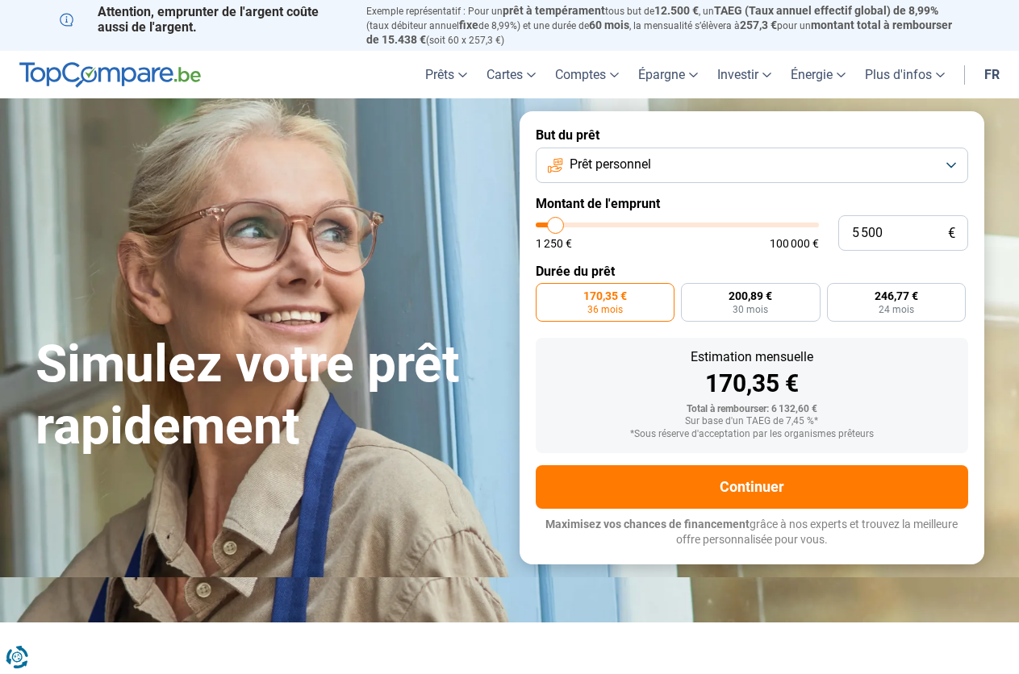
type input "1 250"
type input "1250"
click at [538, 223] on input "range" at bounding box center [677, 225] width 283 height 5
radio input "true"
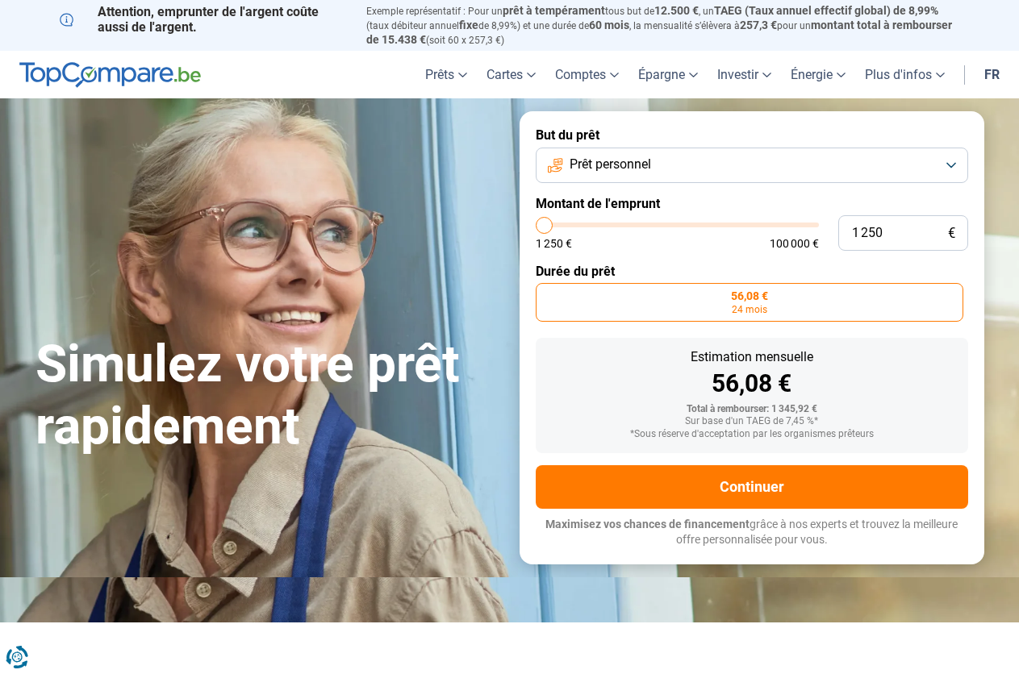
click at [538, 223] on input "range" at bounding box center [677, 225] width 283 height 5
click at [548, 224] on input "range" at bounding box center [677, 225] width 283 height 5
click at [889, 227] on input "1 250" at bounding box center [903, 232] width 130 height 35
type input "125"
type input "1250"
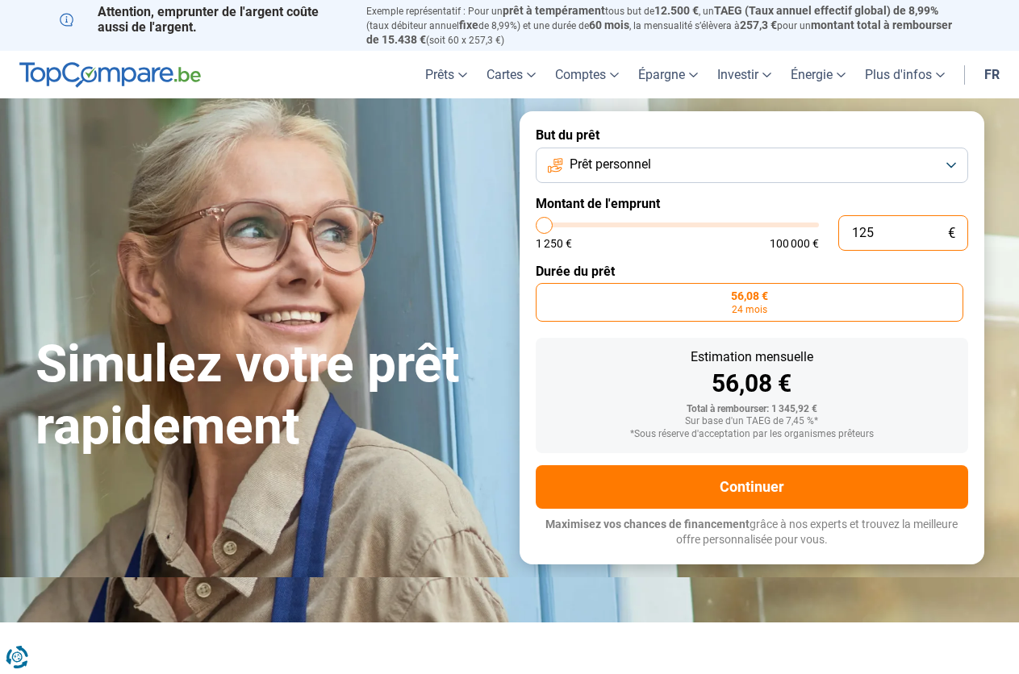
type input "12"
type input "1250"
type input "1"
type input "1250"
type input "0"
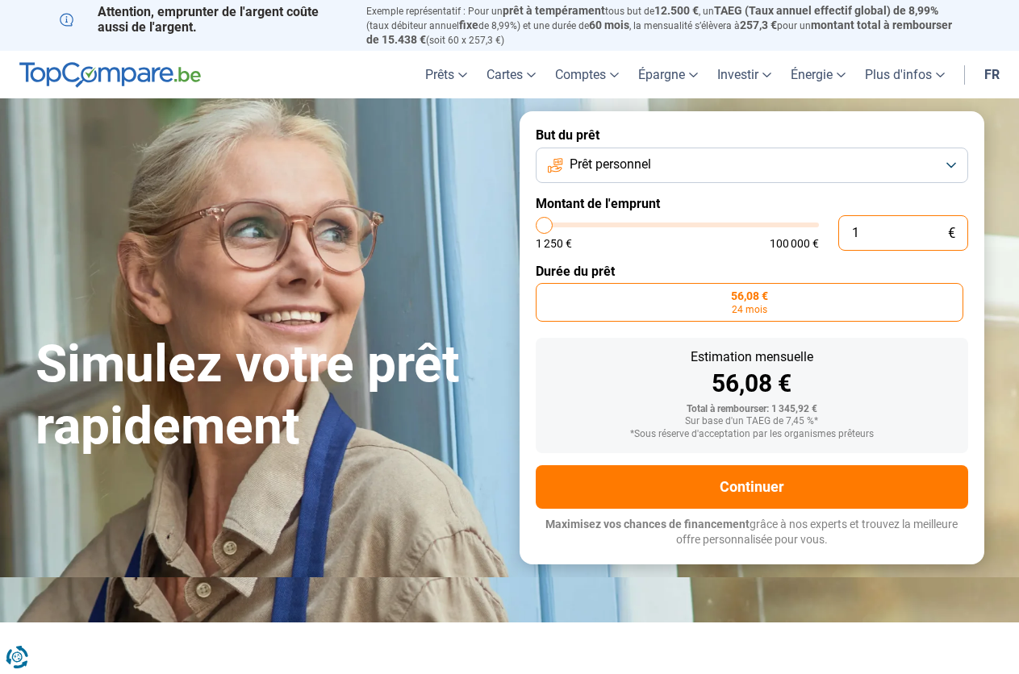
type input "1250"
type input "1 250"
type input "1250"
type input "12 502"
type input "12500"
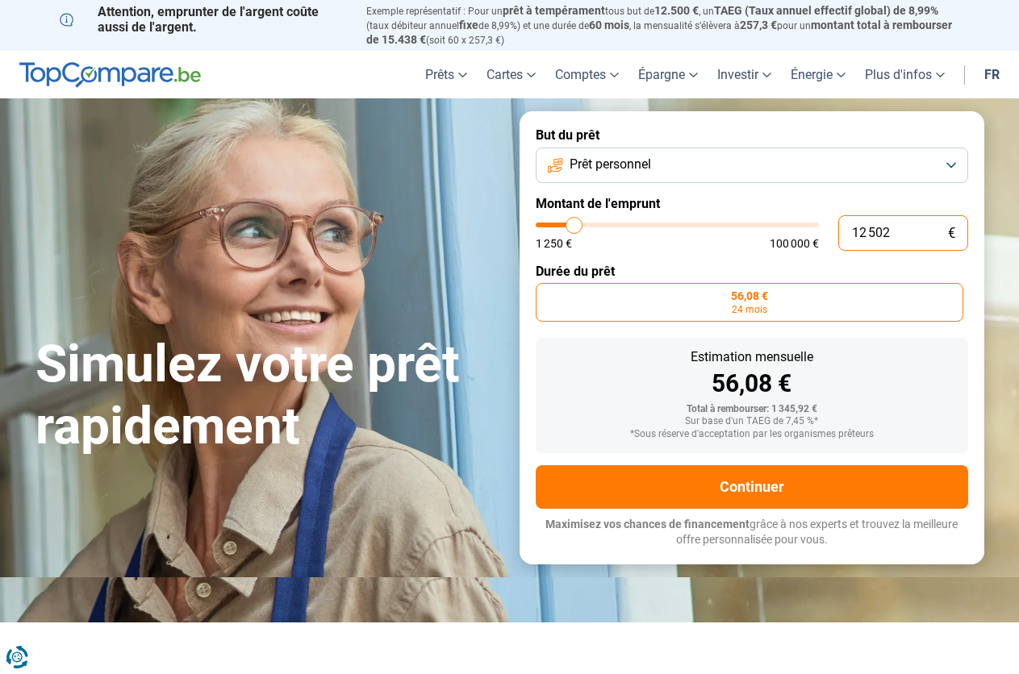
radio input "false"
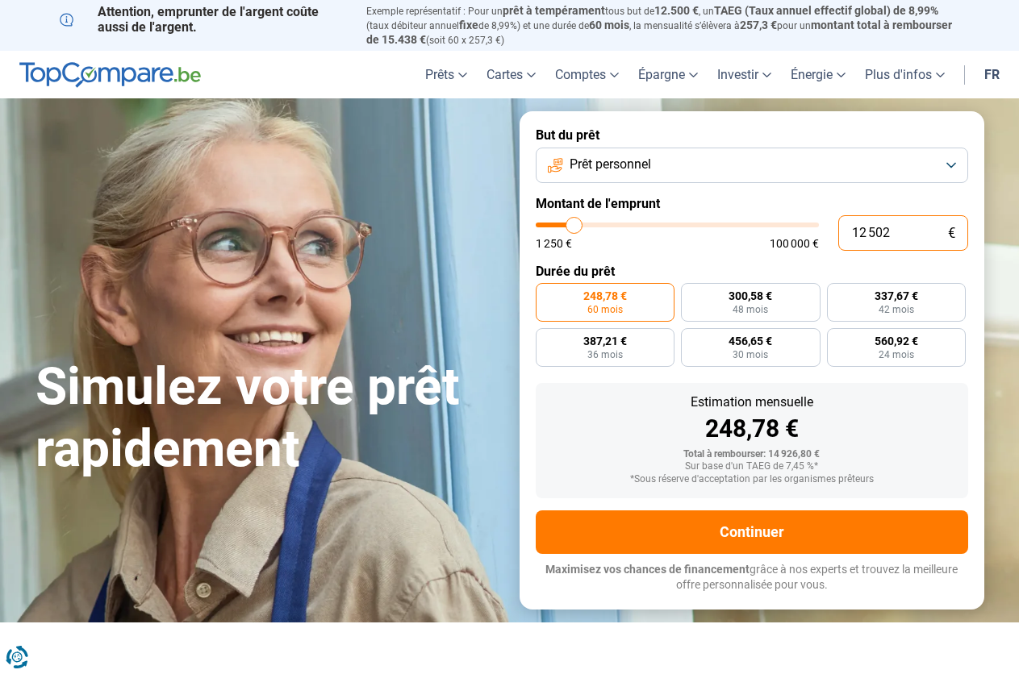
type input "1 250"
type input "1250"
type input "125"
type input "1250"
type input "12"
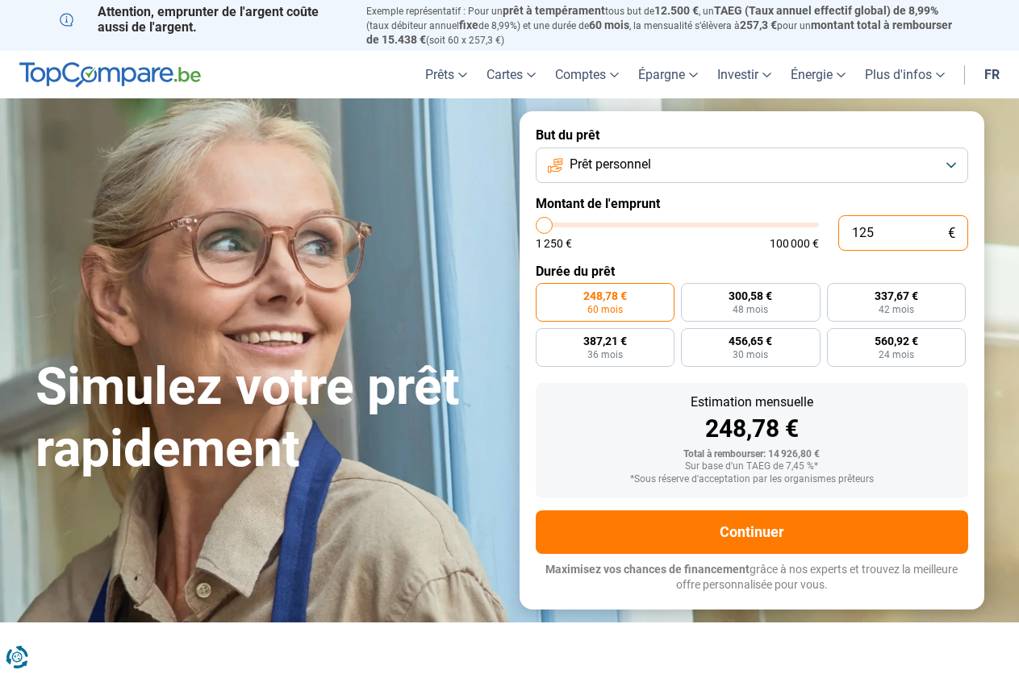
type input "1250"
type input "1 250"
type input "1250"
radio input "true"
type input "125"
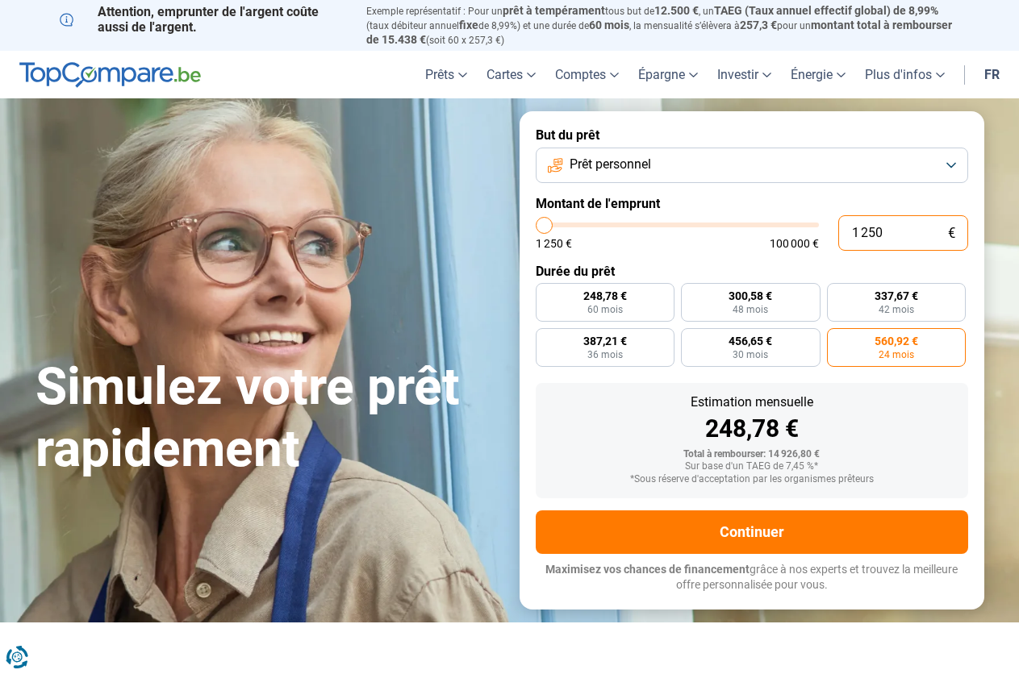
type input "1250"
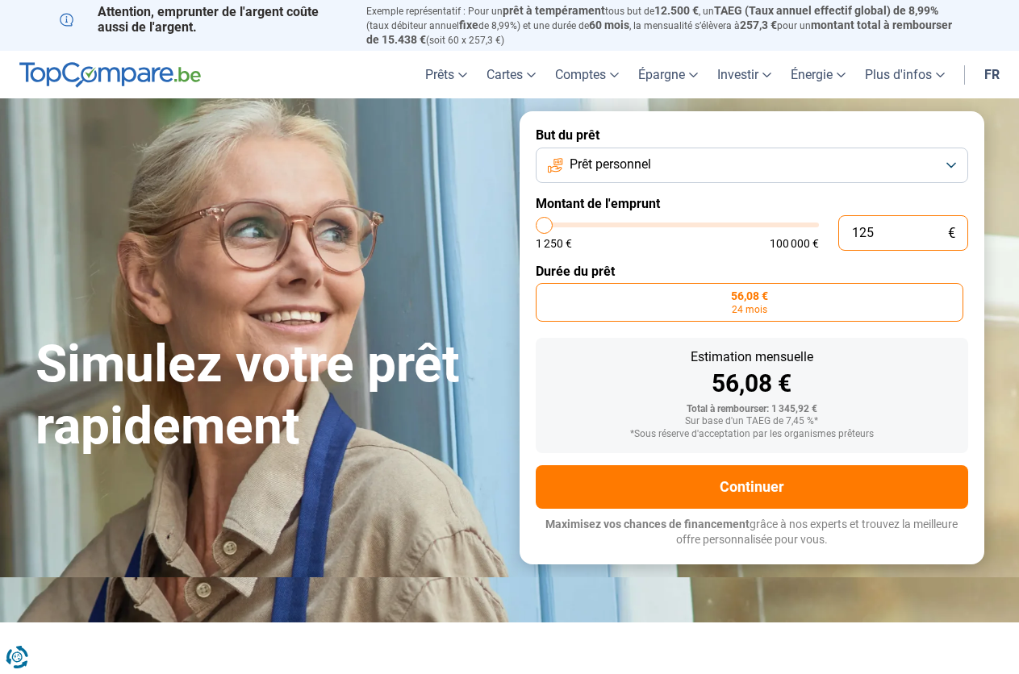
type input "12"
type input "1250"
type input "1"
type input "1250"
type input "1 250"
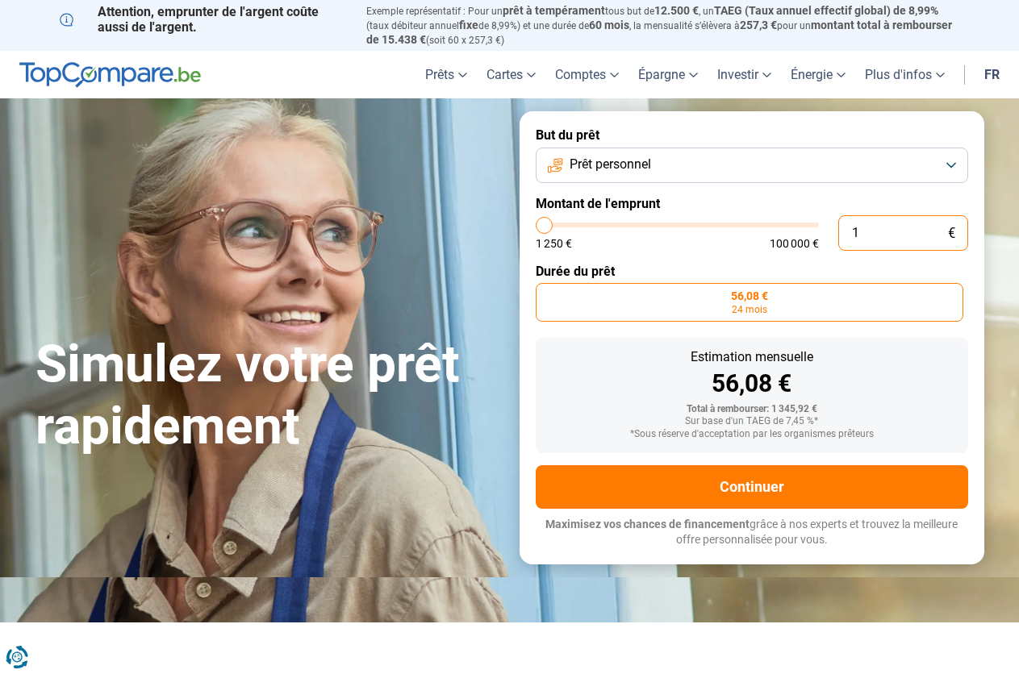
type input "1250"
type input "125"
type input "1250"
type input "12"
type input "1250"
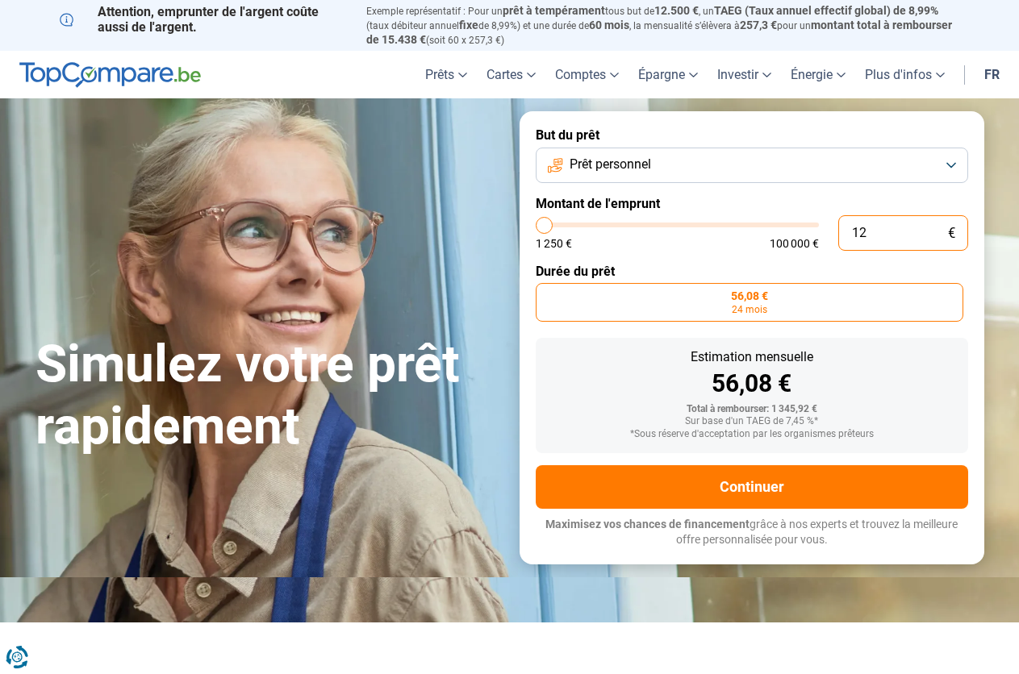
type input "1"
type input "1250"
type input "1 250"
type input "1250"
type input "125"
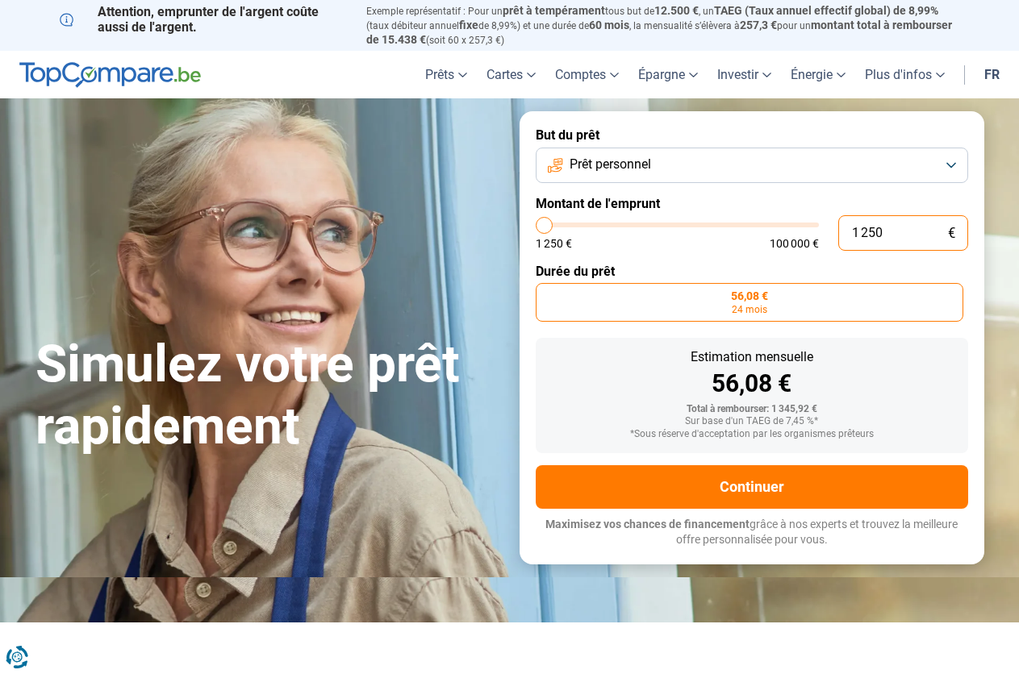
type input "1250"
type input "12"
type input "1250"
type input "1"
type input "1250"
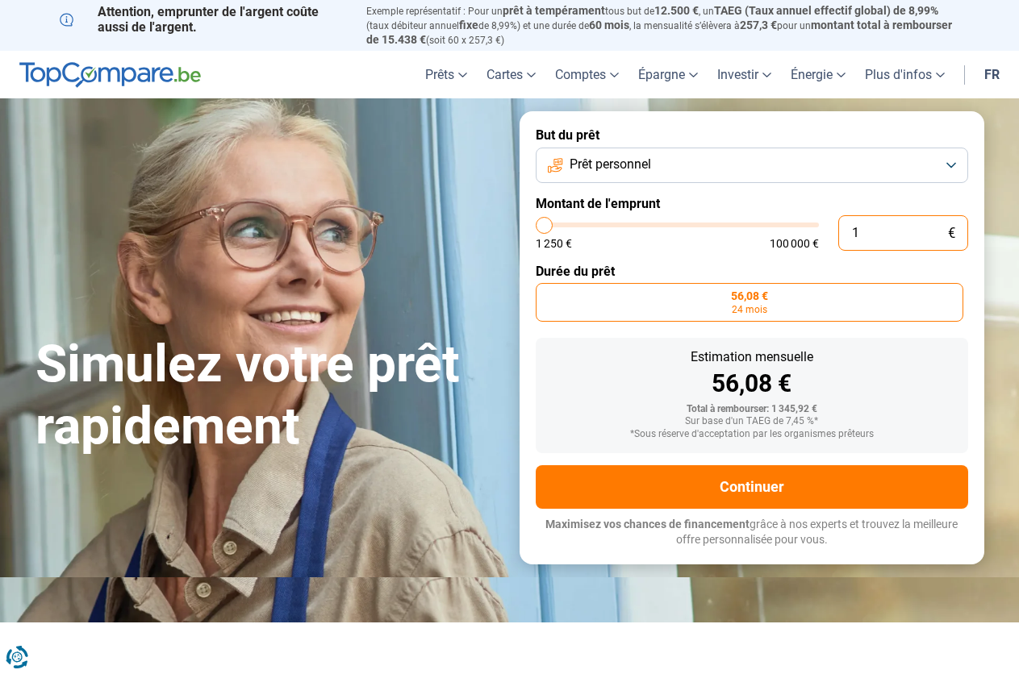
type input "0"
type input "1250"
type input "1 250"
type input "1250"
type input "12 502"
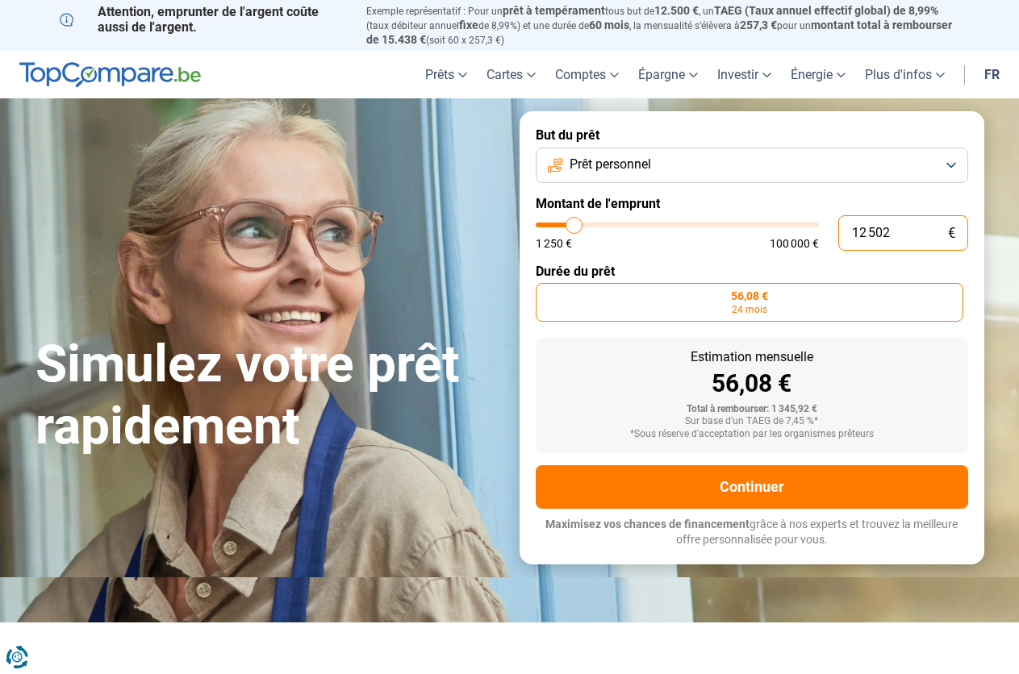
type input "12500"
radio input "false"
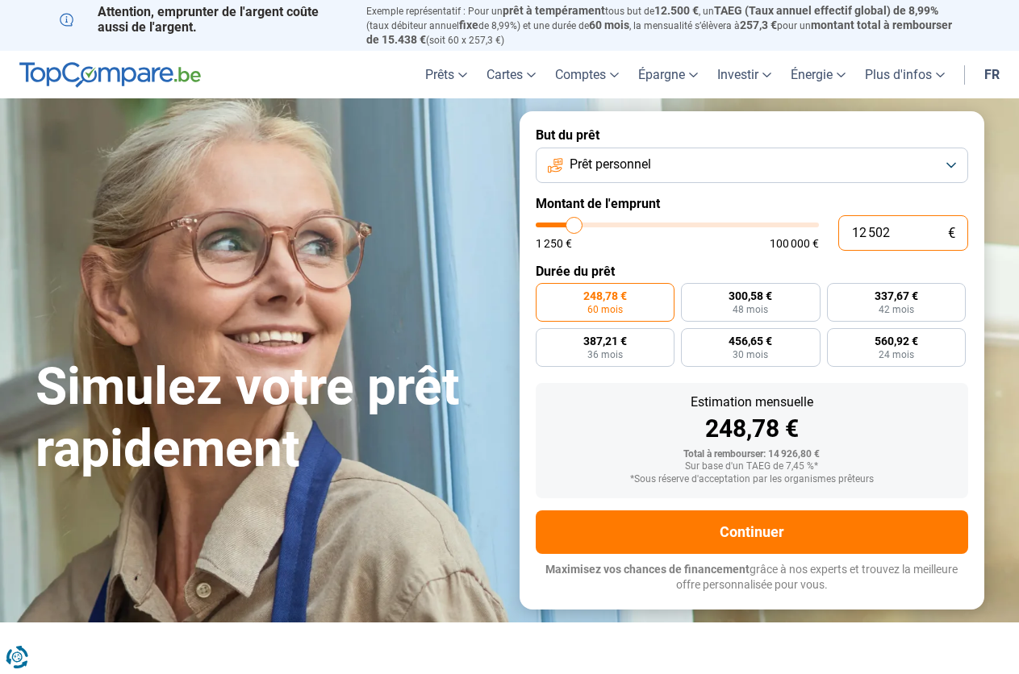
click at [923, 236] on input "12 502" at bounding box center [903, 232] width 130 height 35
click at [702, 235] on div "1 250 € 100 000 €" at bounding box center [677, 236] width 283 height 27
type input "27 750"
type input "27750"
click at [615, 223] on input "range" at bounding box center [677, 225] width 283 height 5
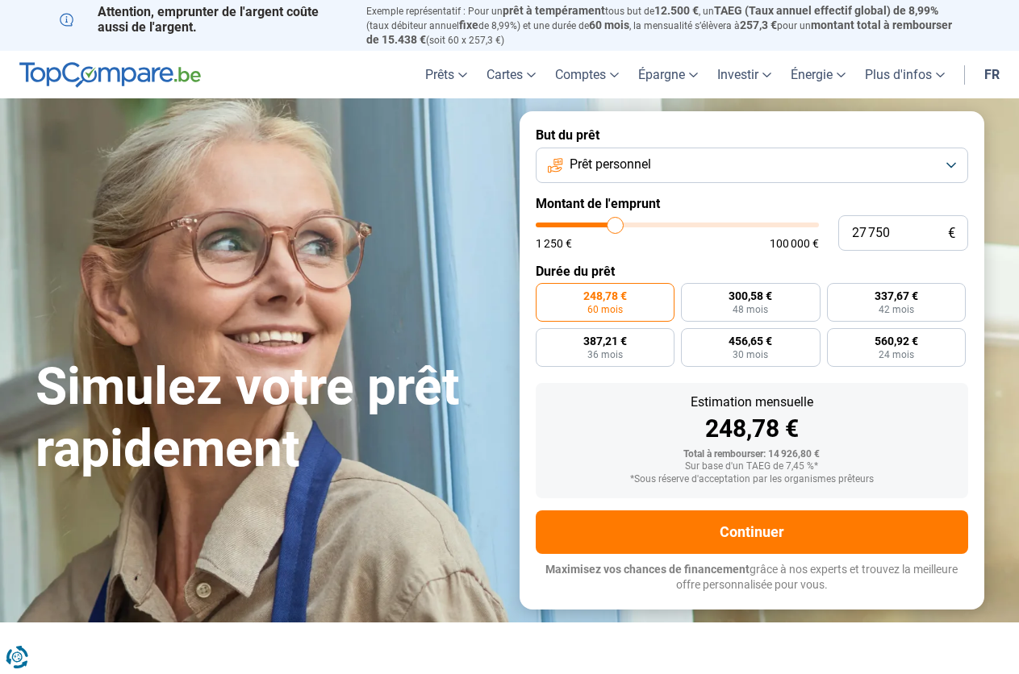
radio input "false"
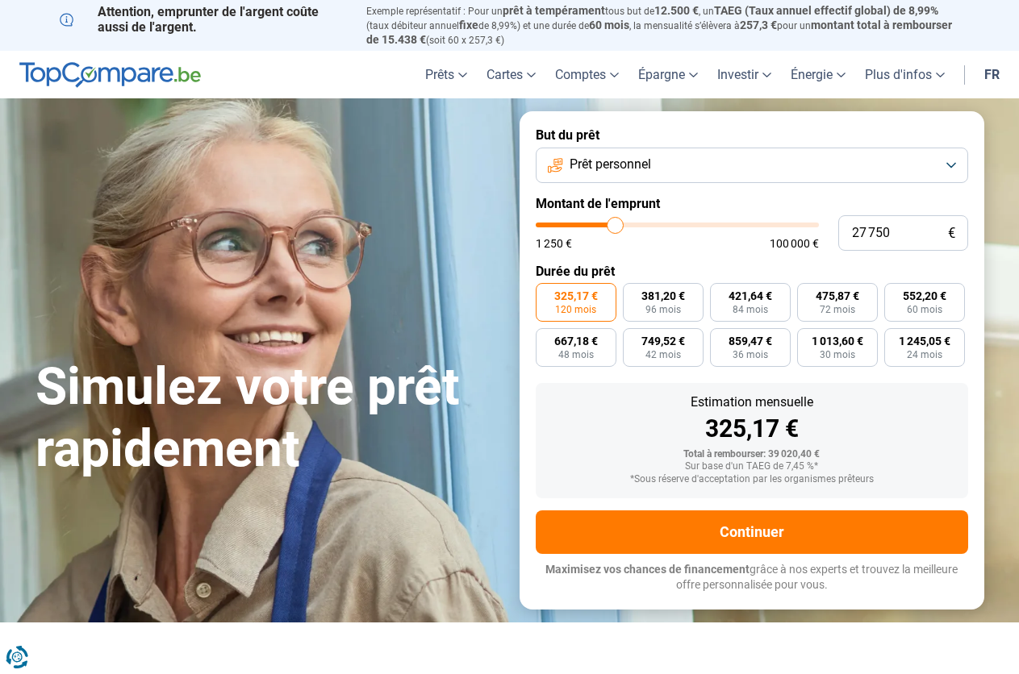
type input "21 250"
type input "21250"
click at [598, 223] on input "range" at bounding box center [677, 225] width 283 height 5
type input "16 000"
type input "16000"
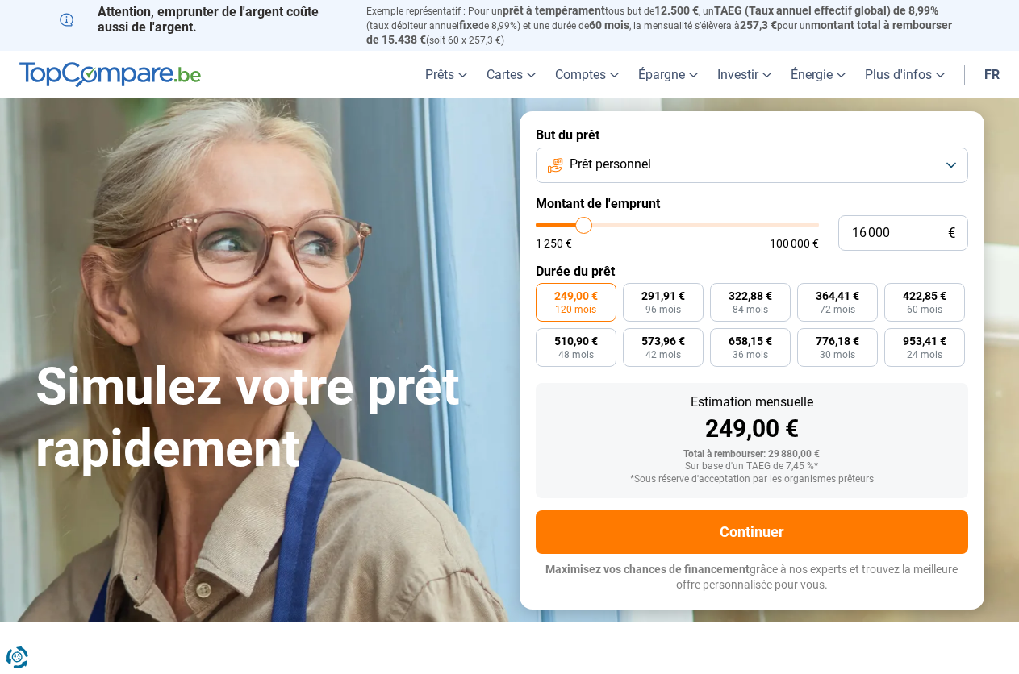
click at [583, 223] on input "range" at bounding box center [677, 225] width 283 height 5
radio input "true"
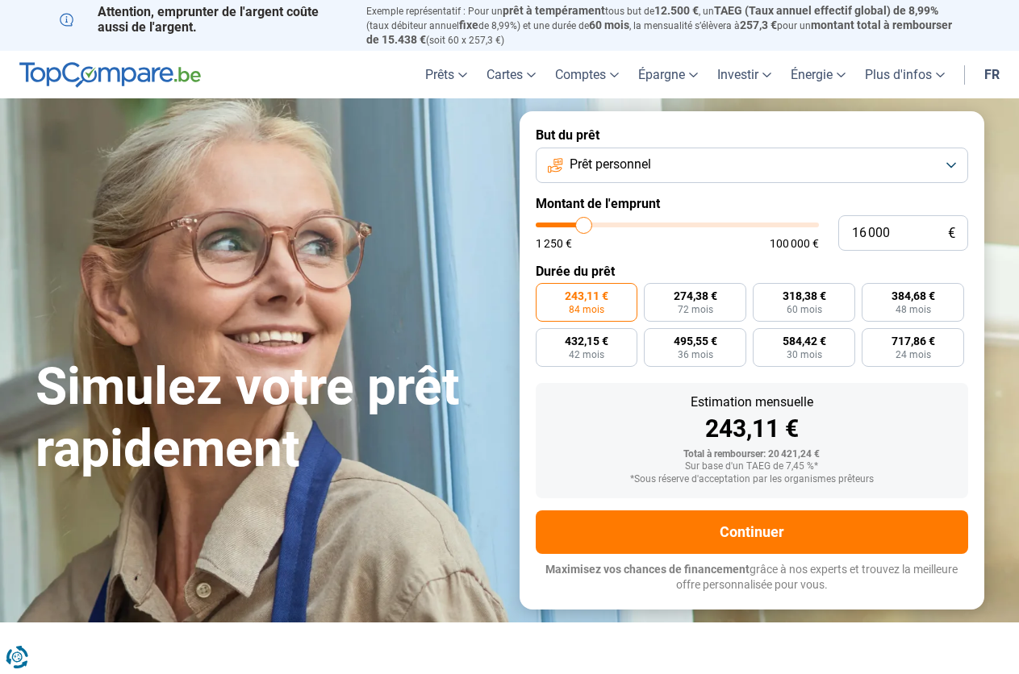
click at [577, 223] on input "range" at bounding box center [677, 225] width 283 height 5
type input "11 000"
type input "11000"
click at [570, 224] on input "range" at bounding box center [677, 225] width 283 height 5
radio input "true"
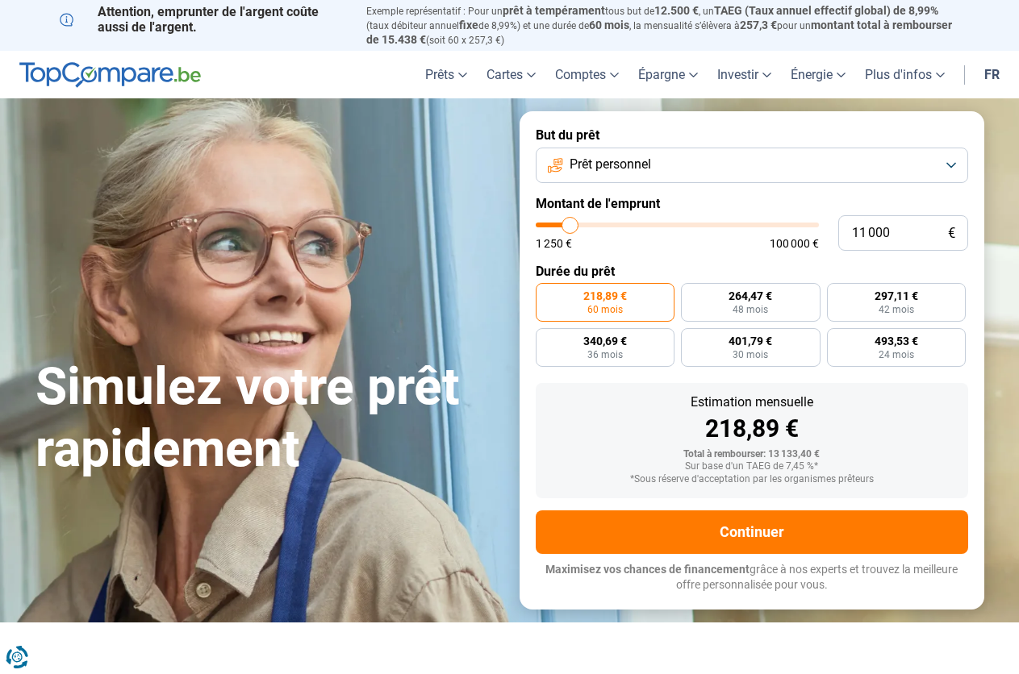
type input "7 250"
type input "7250"
click at [560, 223] on input "range" at bounding box center [677, 225] width 283 height 5
radio input "true"
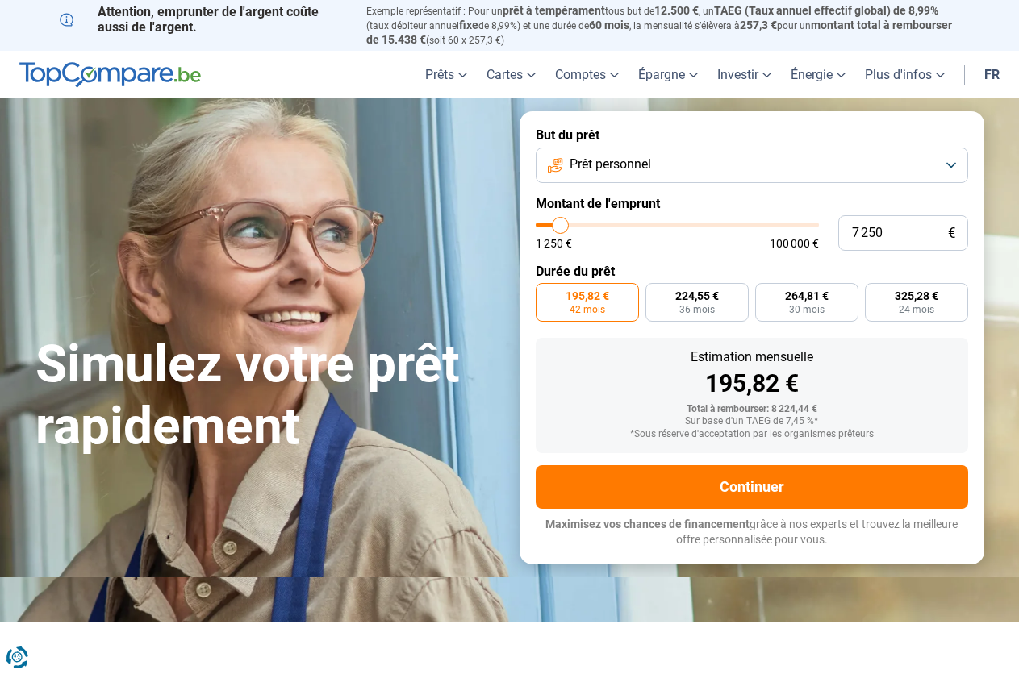
click at [551, 223] on input "range" at bounding box center [677, 225] width 283 height 5
type input "3 000"
type input "3000"
click at [548, 223] on input "range" at bounding box center [677, 225] width 283 height 5
radio input "true"
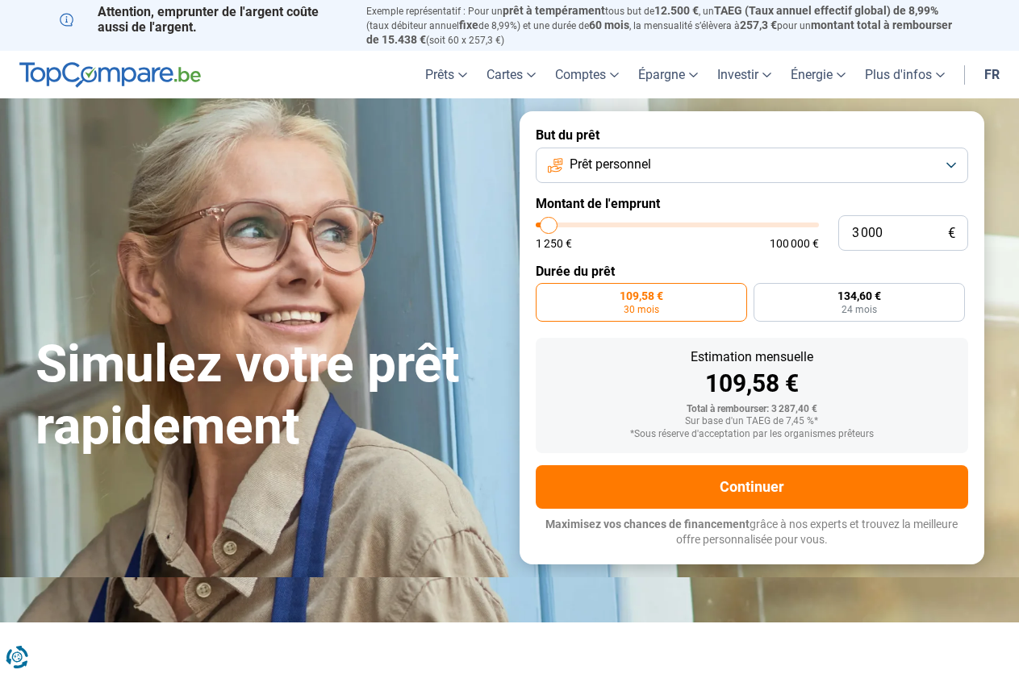
click at [548, 223] on input "range" at bounding box center [677, 225] width 283 height 5
type input "1 250"
type input "1250"
click at [538, 223] on input "range" at bounding box center [677, 225] width 283 height 5
radio input "true"
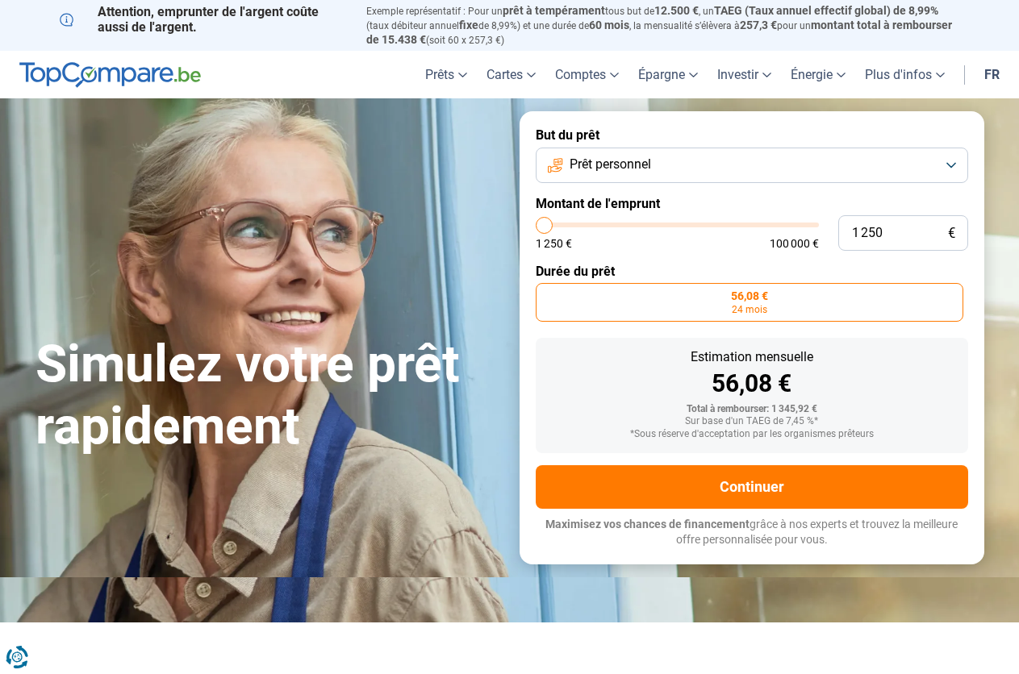
type input "13 000"
type input "13000"
click at [575, 227] on input "range" at bounding box center [677, 225] width 283 height 5
radio input "false"
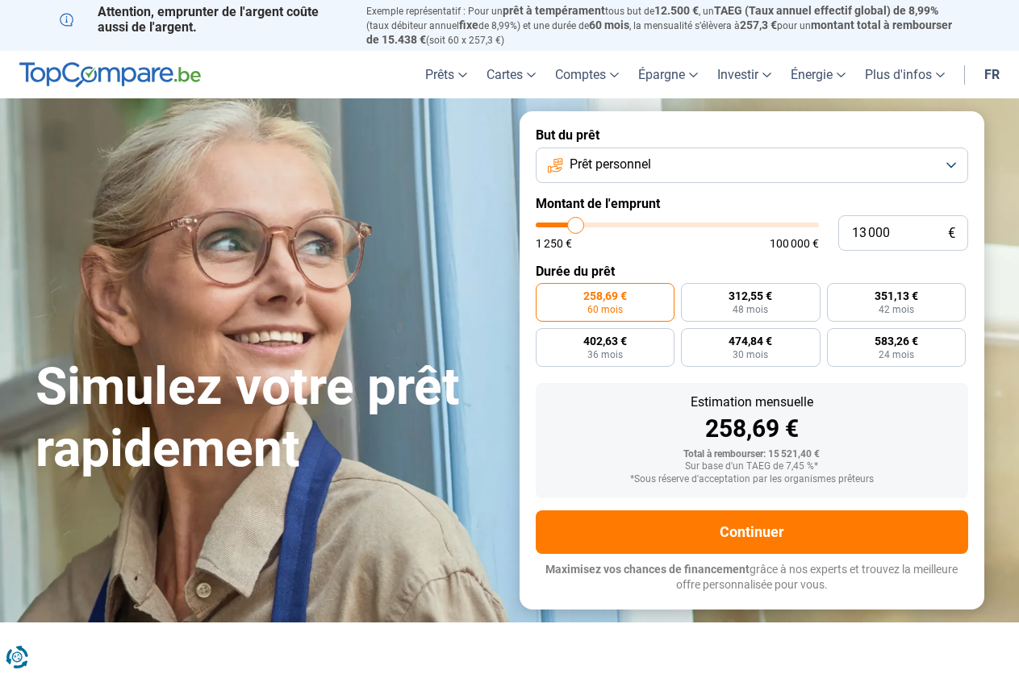
type input "6 000"
type input "6000"
click at [556, 223] on input "range" at bounding box center [677, 225] width 283 height 5
radio input "true"
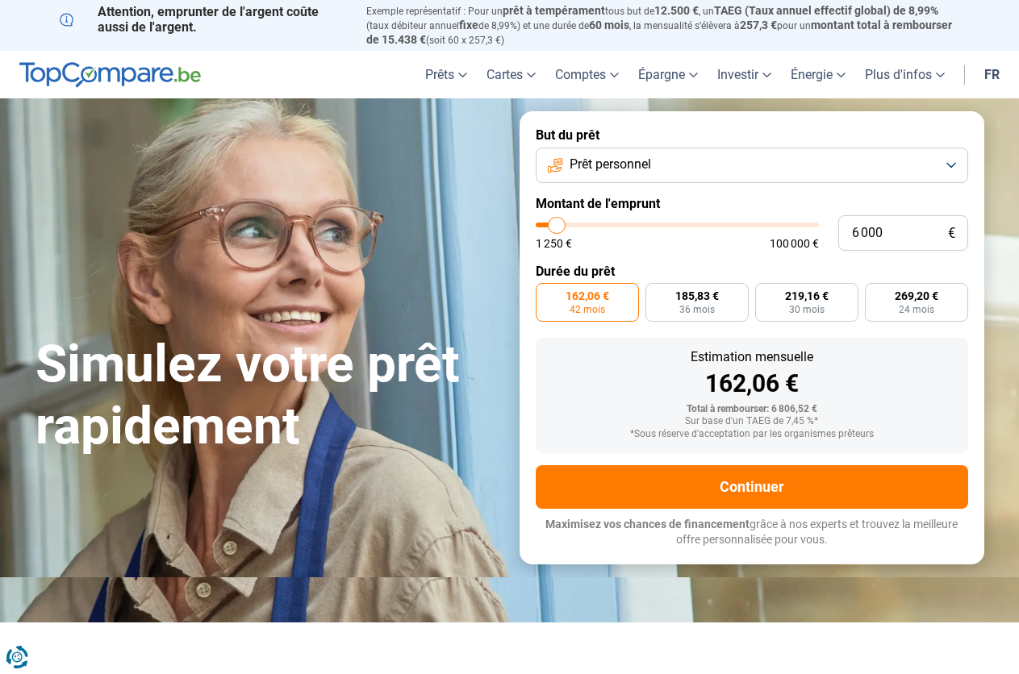
click at [549, 223] on input "range" at bounding box center [677, 225] width 283 height 5
type input "2 500"
type input "2500"
click at [547, 223] on input "range" at bounding box center [677, 225] width 283 height 5
radio input "true"
